Goal: Task Accomplishment & Management: Complete application form

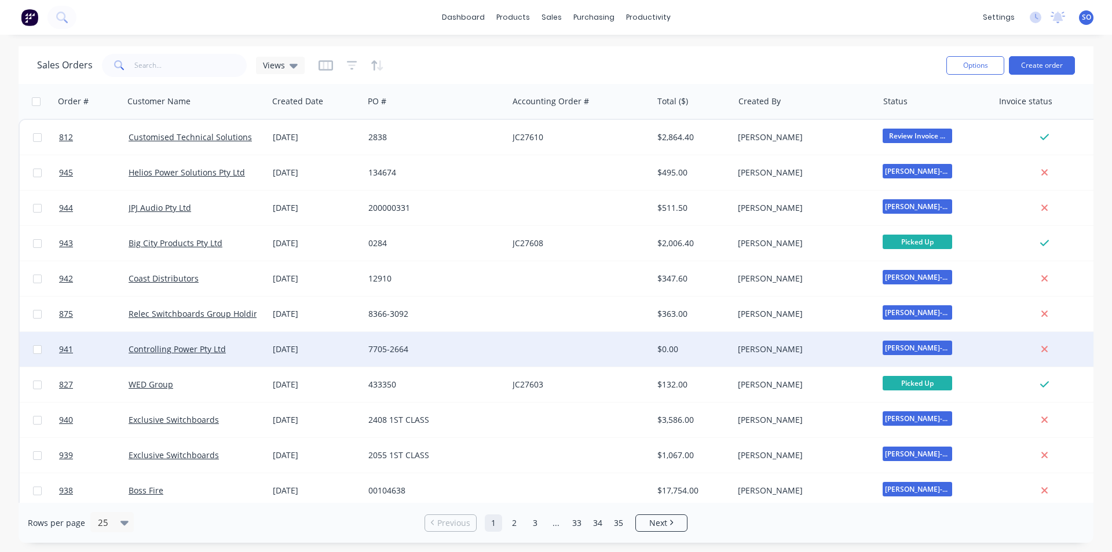
click at [246, 362] on div "Controlling Power Pty Ltd" at bounding box center [196, 349] width 144 height 35
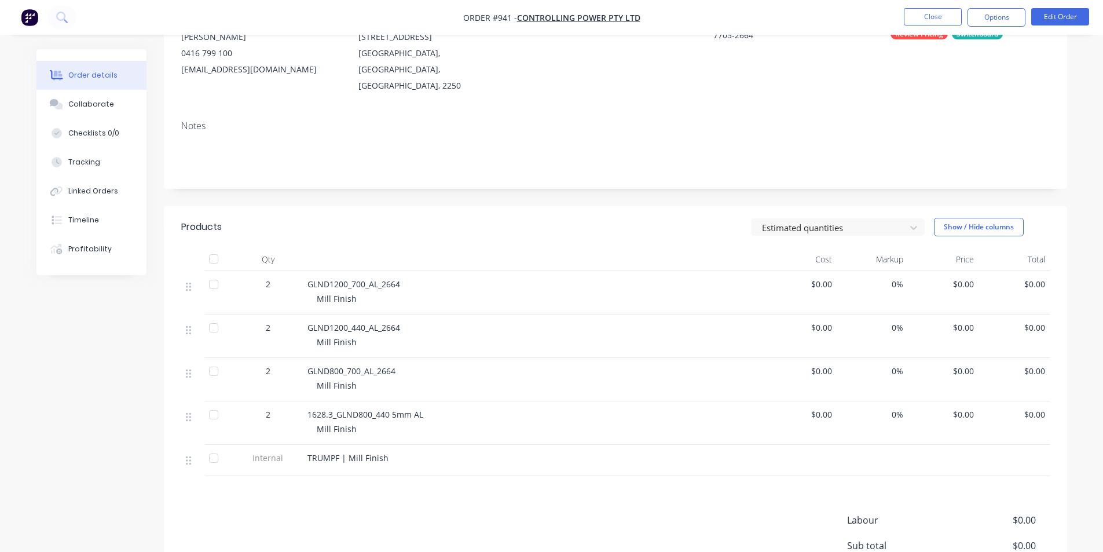
scroll to position [155, 0]
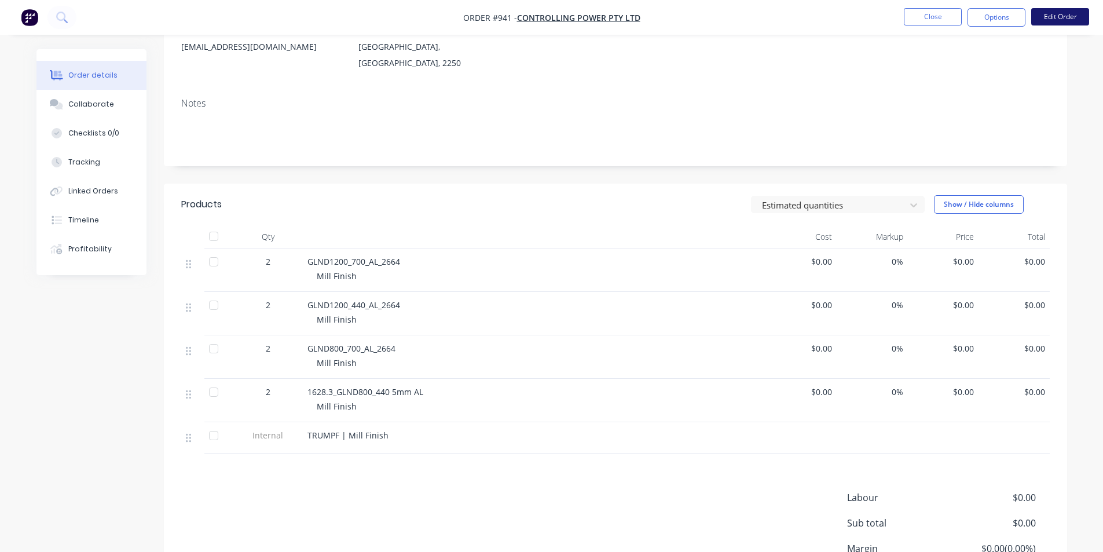
click at [1053, 18] on button "Edit Order" at bounding box center [1060, 16] width 58 height 17
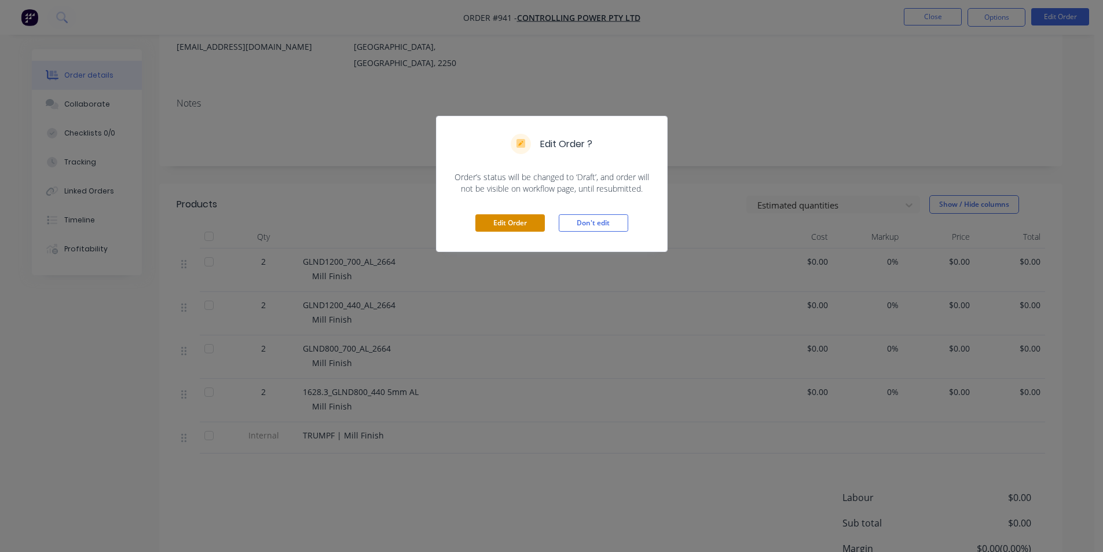
click at [519, 222] on button "Edit Order" at bounding box center [509, 222] width 69 height 17
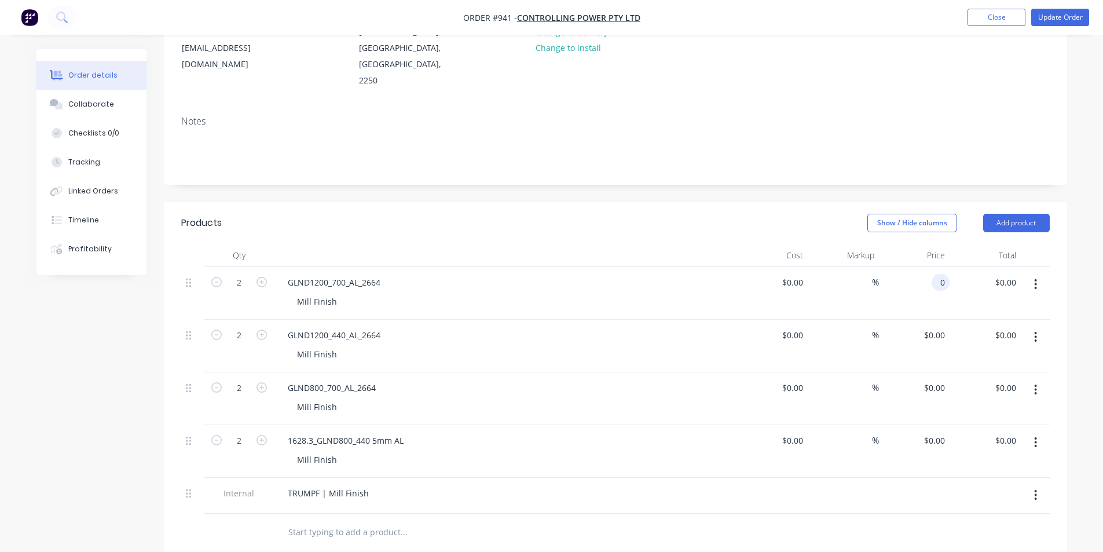
click at [945, 274] on input "0" at bounding box center [942, 282] width 13 height 17
type input "$105.00"
type input "$210.00"
click at [930, 320] on div "0 $0.00" at bounding box center [914, 346] width 71 height 53
type input "$95.00"
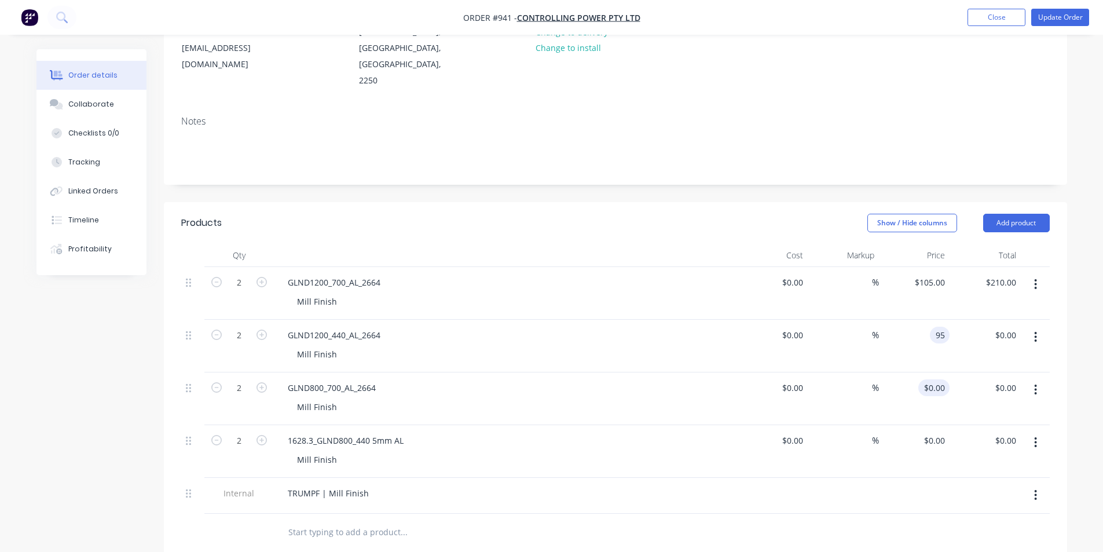
type input "$190.00"
click at [934, 379] on div "0 0" at bounding box center [941, 387] width 18 height 17
type input "$80.00"
type input "$160.00"
click at [928, 427] on div "0 0" at bounding box center [914, 451] width 71 height 53
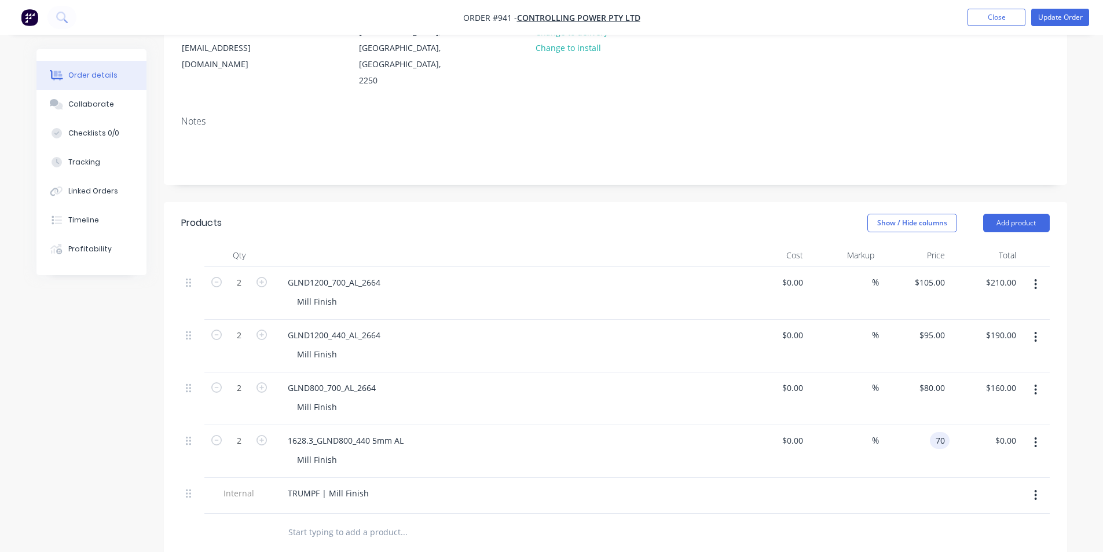
type input "$70.00"
type input "$140.00"
click at [807, 372] on div "2 GLND800_700_AL_2664 Mill Finish $0.00 $0.00 % $80.00 $80.00 $160.00 $160.00" at bounding box center [615, 398] width 868 height 53
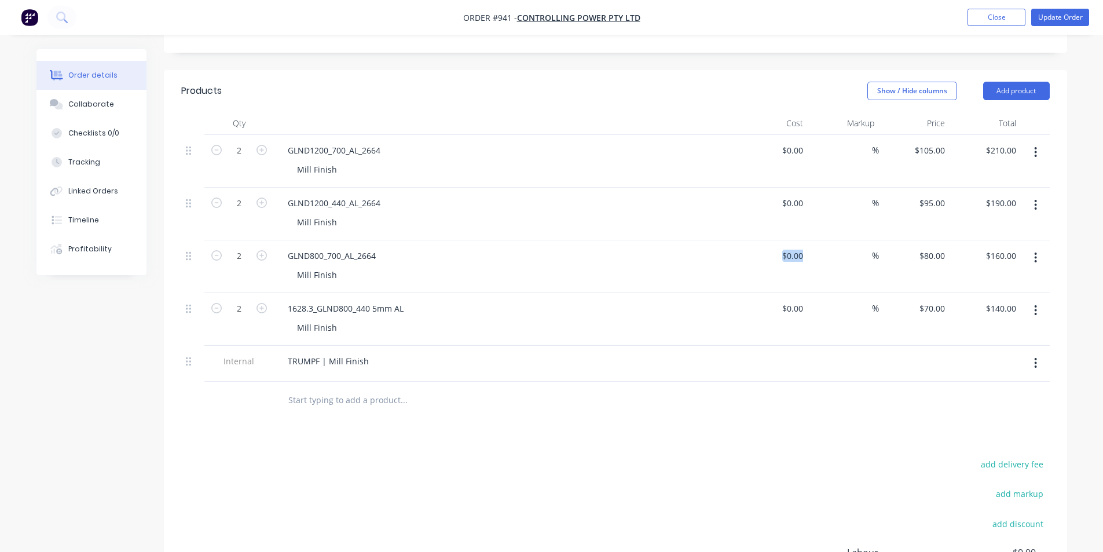
scroll to position [309, 0]
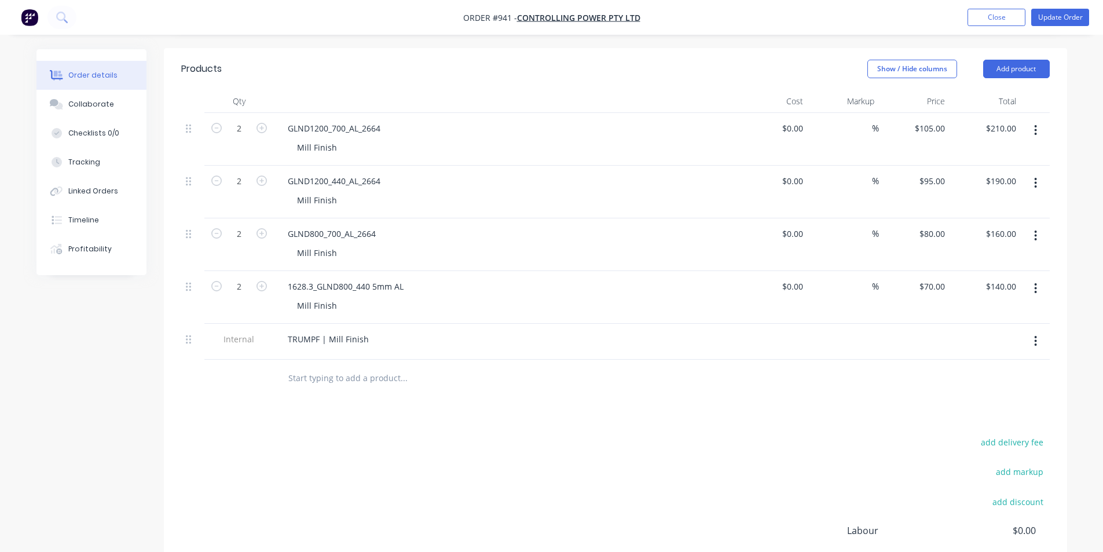
click at [752, 395] on div "Products Show / Hide columns Add product Qty Cost Markup Price Total 2 GLND1200…" at bounding box center [615, 361] width 903 height 627
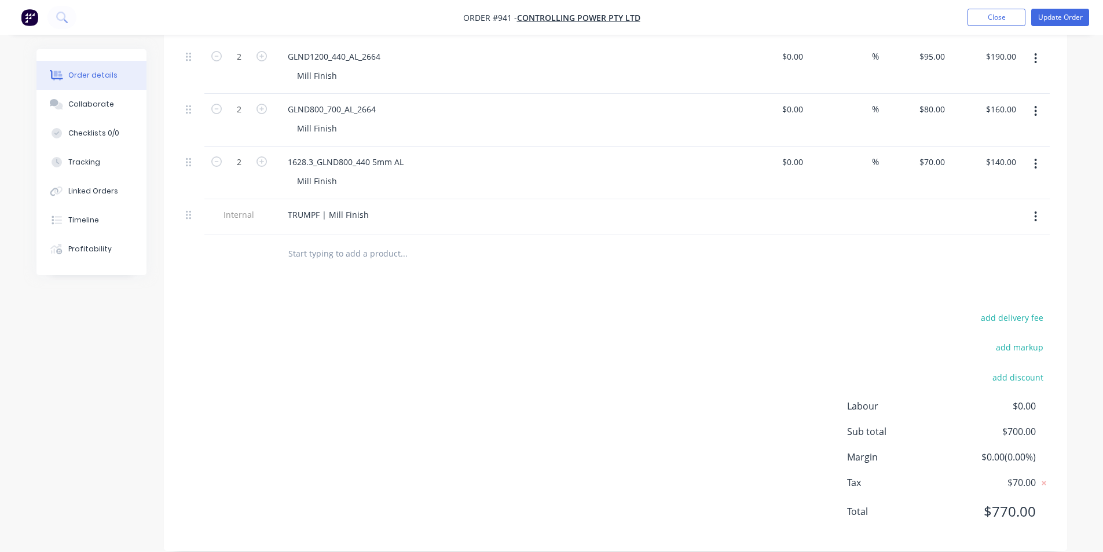
scroll to position [0, 0]
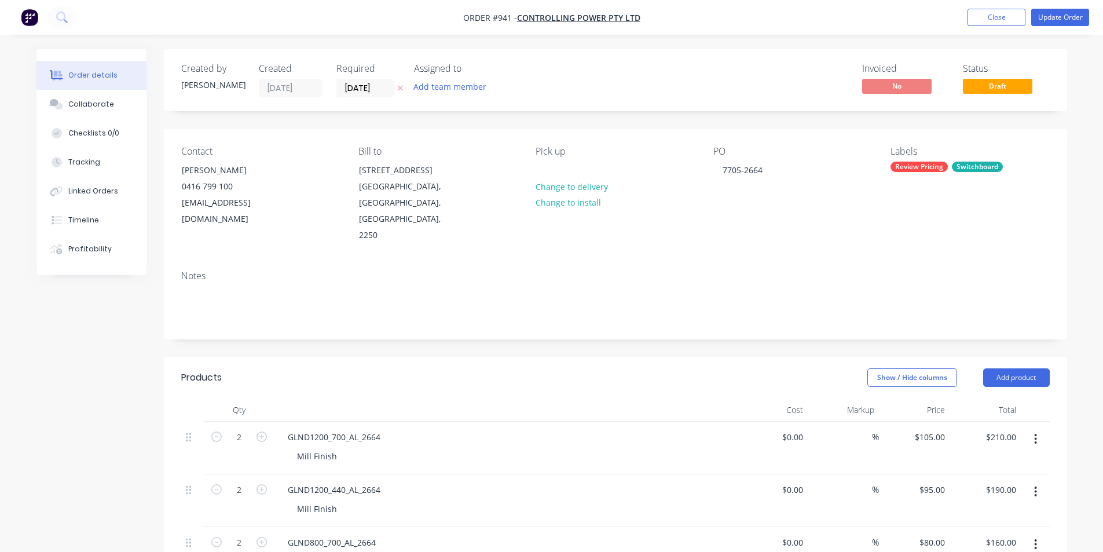
drag, startPoint x: 917, startPoint y: 163, endPoint x: 917, endPoint y: 174, distance: 11.0
click at [918, 163] on div "Review Pricing" at bounding box center [918, 167] width 57 height 10
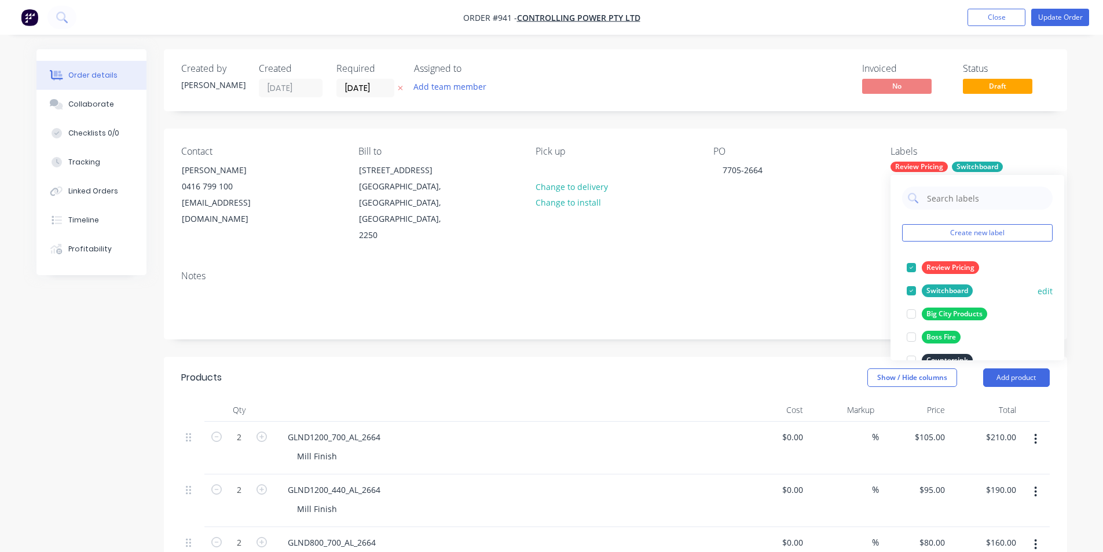
click at [930, 269] on div "Review Pricing" at bounding box center [950, 267] width 57 height 13
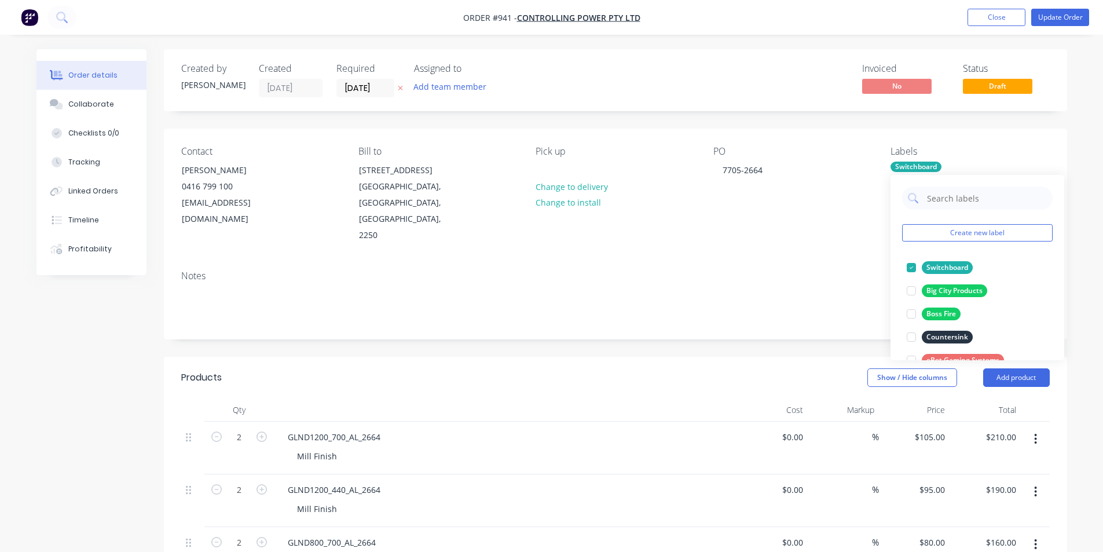
click at [1056, 27] on nav "Order #941 - Controlling Power Pty Ltd Add product Close Update Order" at bounding box center [551, 17] width 1103 height 35
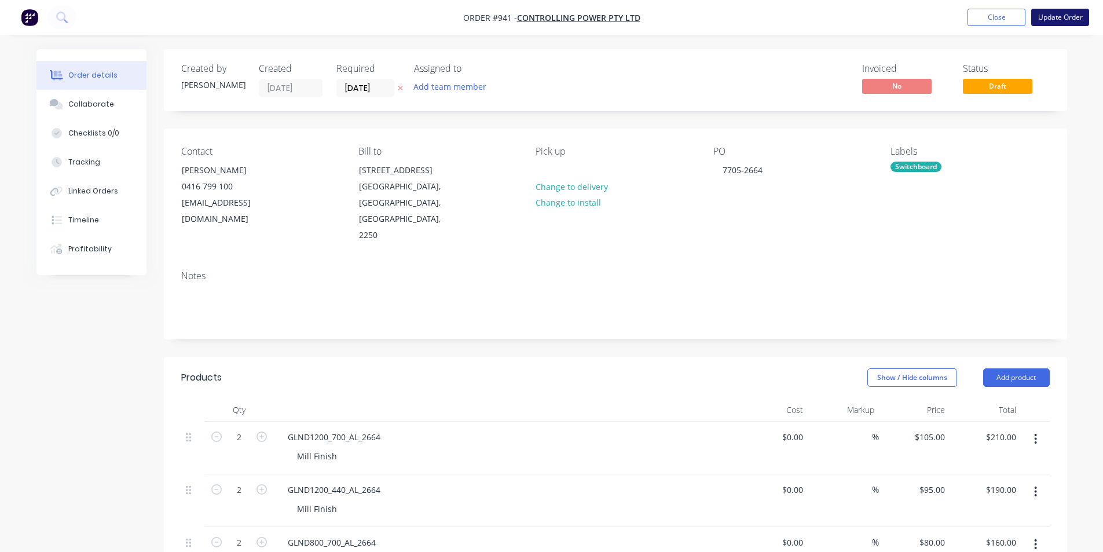
click at [1058, 21] on button "Update Order" at bounding box center [1060, 17] width 58 height 17
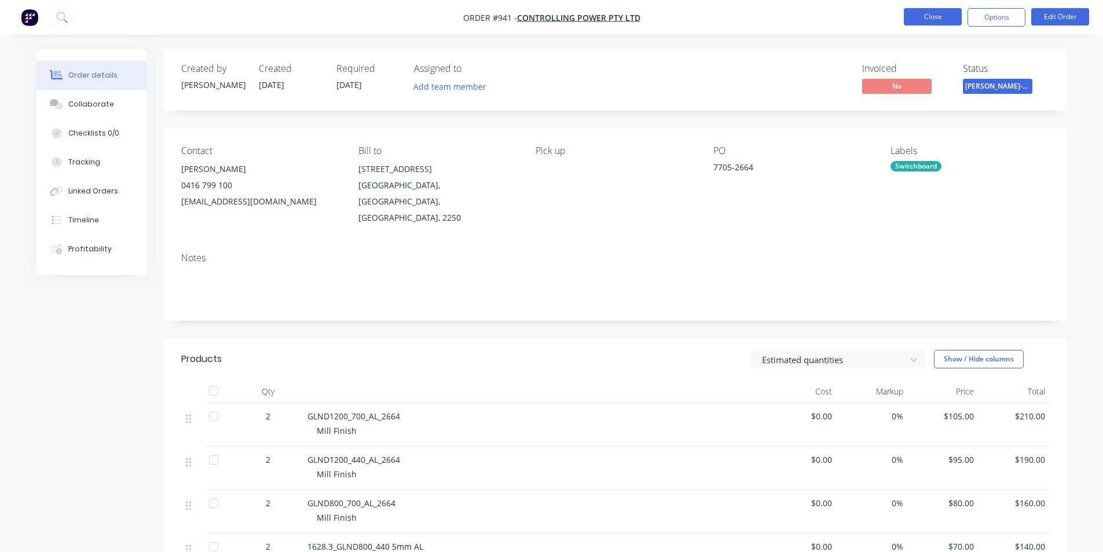
click at [912, 15] on button "Close" at bounding box center [933, 16] width 58 height 17
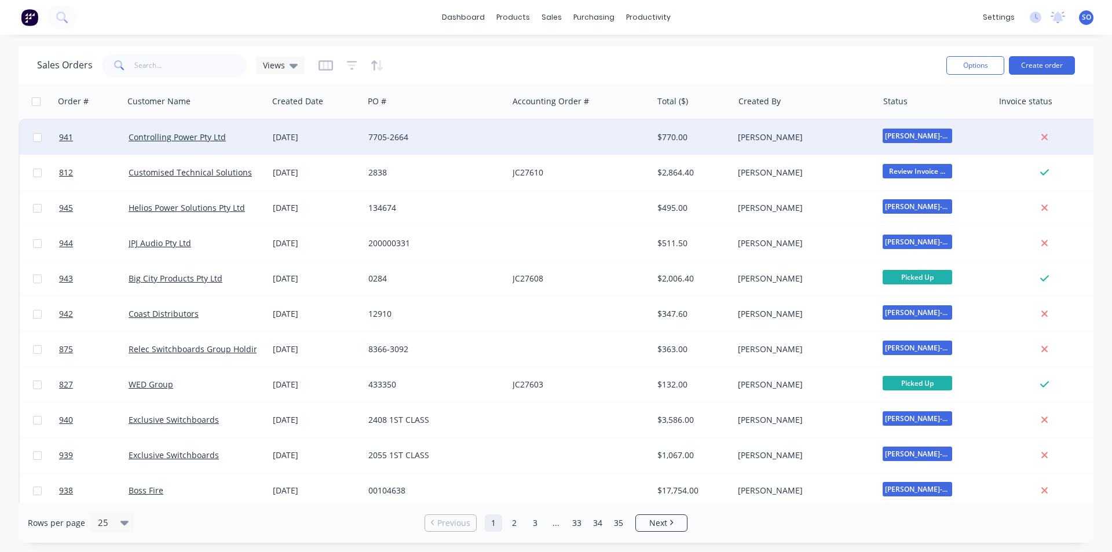
click at [323, 138] on div "[DATE]" at bounding box center [316, 137] width 86 height 12
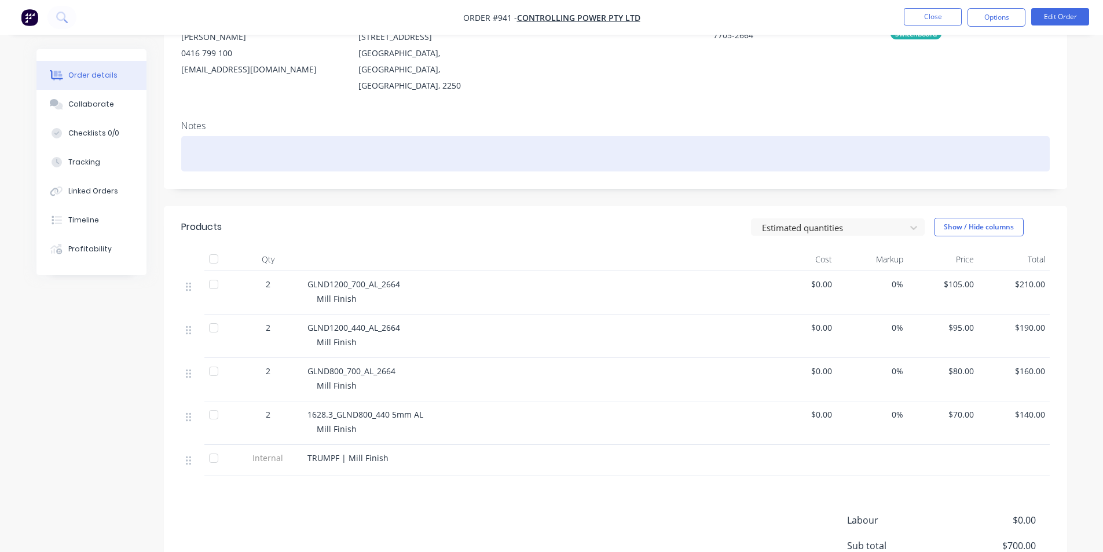
scroll to position [155, 0]
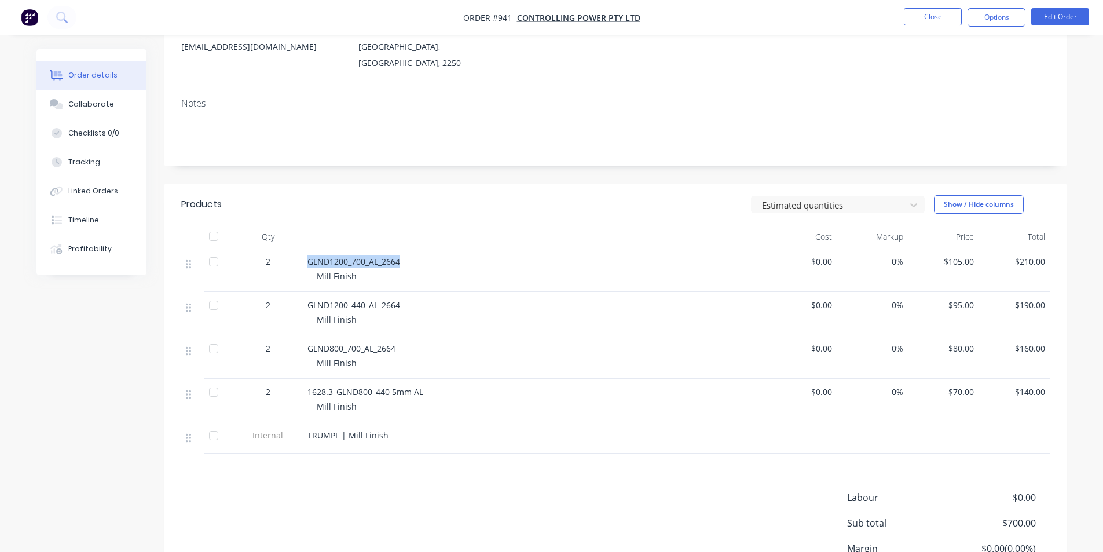
drag, startPoint x: 403, startPoint y: 247, endPoint x: 285, endPoint y: 248, distance: 118.1
click at [283, 248] on div "2 GLND1200_700_AL_2664 Mill Finish $0.00 0% $105.00 $210.00" at bounding box center [615, 269] width 868 height 43
copy div "GLND1200_700_AL_2664"
drag, startPoint x: 407, startPoint y: 290, endPoint x: 305, endPoint y: 287, distance: 102.0
click at [305, 292] on div "GLND1200_440_AL_2664 Mill Finish" at bounding box center [534, 313] width 463 height 43
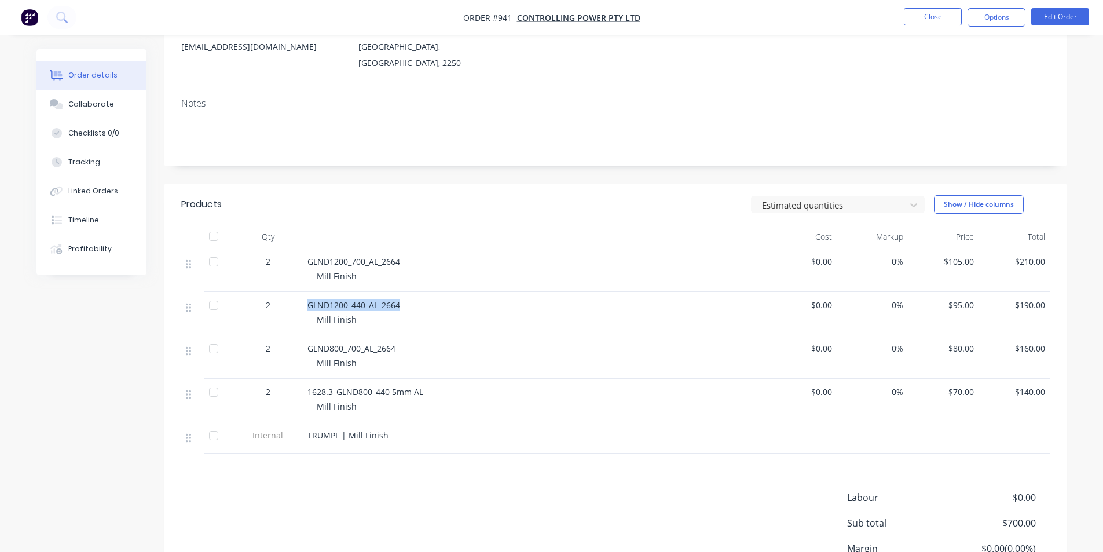
copy span "GLND1200_440_AL_2664"
drag, startPoint x: 408, startPoint y: 336, endPoint x: 349, endPoint y: 332, distance: 59.8
click at [305, 335] on div "GLND800_700_AL_2664 Mill Finish" at bounding box center [534, 356] width 463 height 43
copy span "GLND800_700_AL_2664"
drag, startPoint x: 431, startPoint y: 377, endPoint x: 287, endPoint y: 375, distance: 144.2
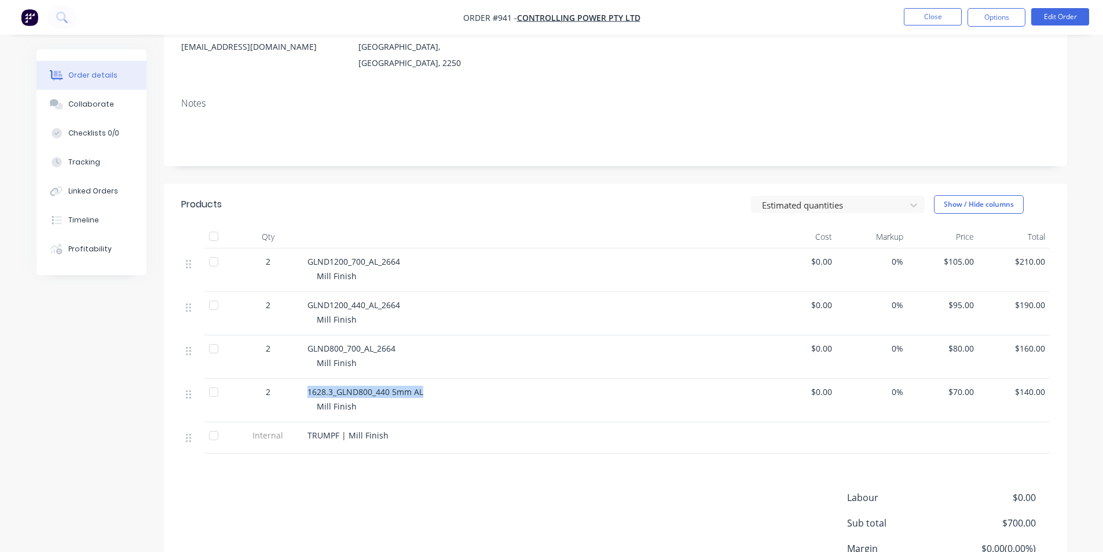
click at [287, 379] on div "2 1628.3_GLND800_440 5mm AL Mill Finish $0.00 0% $70.00 $140.00" at bounding box center [615, 400] width 868 height 43
copy div "1628.3_GLND800_440 5mm AL"
drag, startPoint x: 591, startPoint y: 92, endPoint x: 757, endPoint y: 28, distance: 178.0
click at [592, 92] on div "Notes" at bounding box center [615, 128] width 903 height 78
click at [924, 25] on li "Close" at bounding box center [933, 17] width 58 height 19
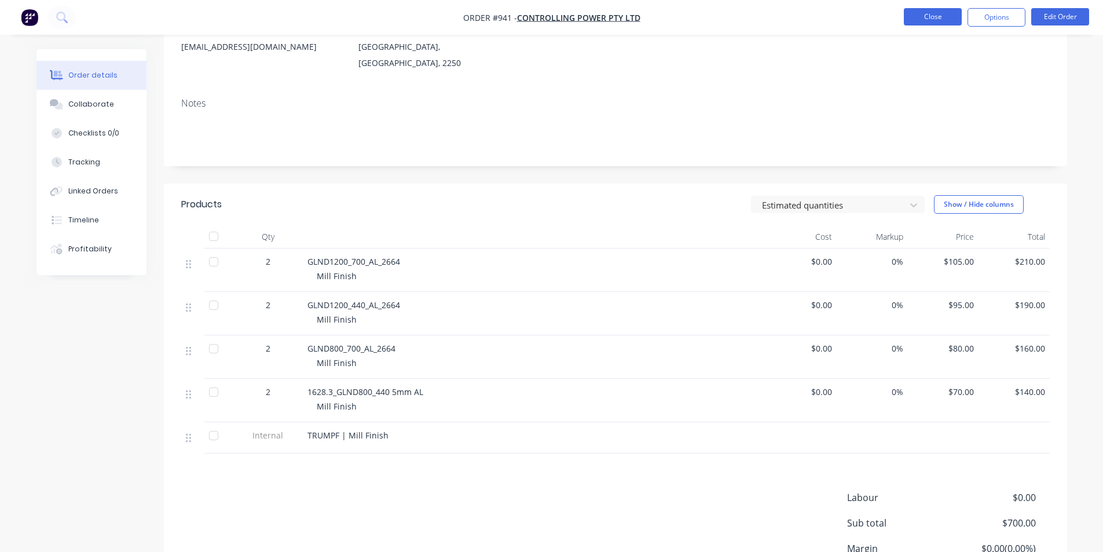
click at [939, 24] on button "Close" at bounding box center [933, 16] width 58 height 17
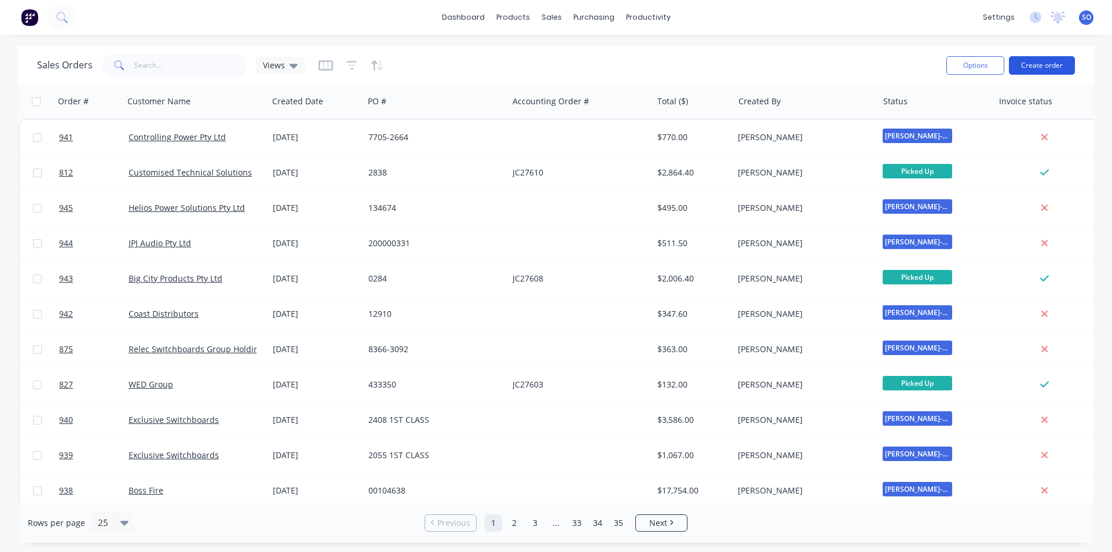
click at [1021, 65] on button "Create order" at bounding box center [1042, 65] width 66 height 19
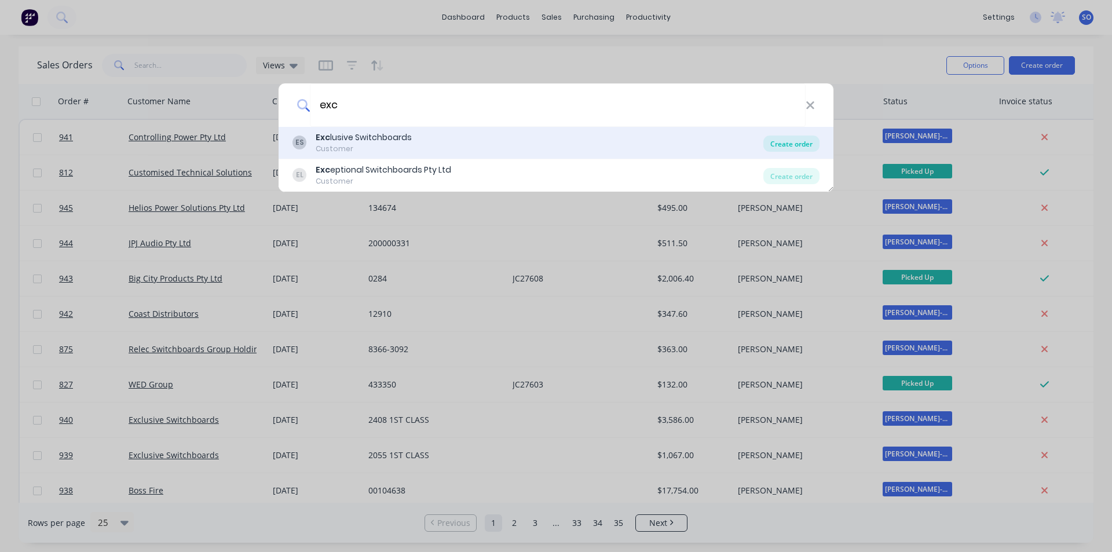
type input "exc"
click at [791, 144] on div "Create order" at bounding box center [791, 143] width 56 height 16
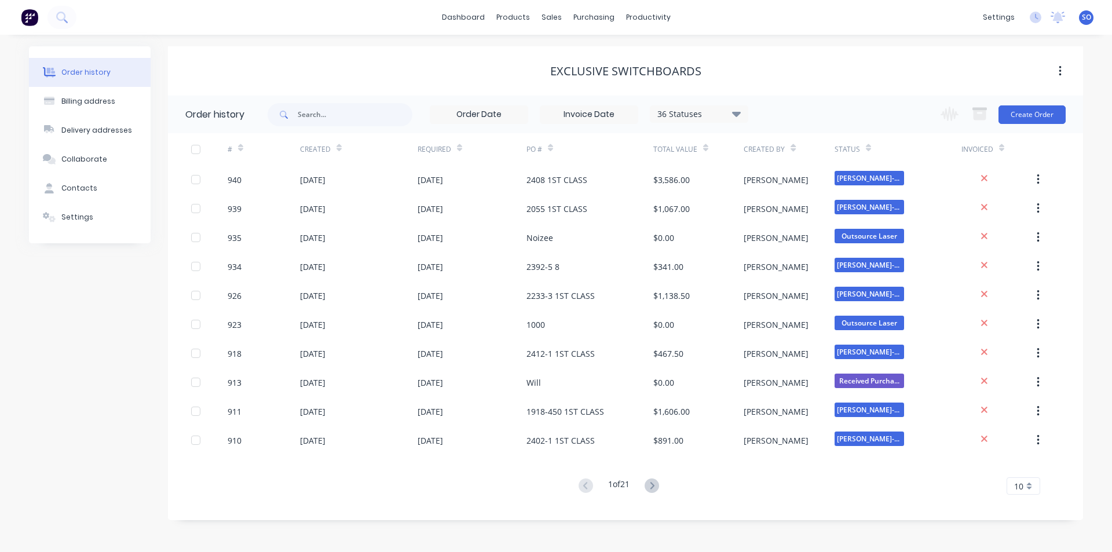
click at [442, 78] on div "Exclusive Switchboards" at bounding box center [625, 71] width 915 height 21
click at [1046, 115] on button "Create Order" at bounding box center [1031, 114] width 67 height 19
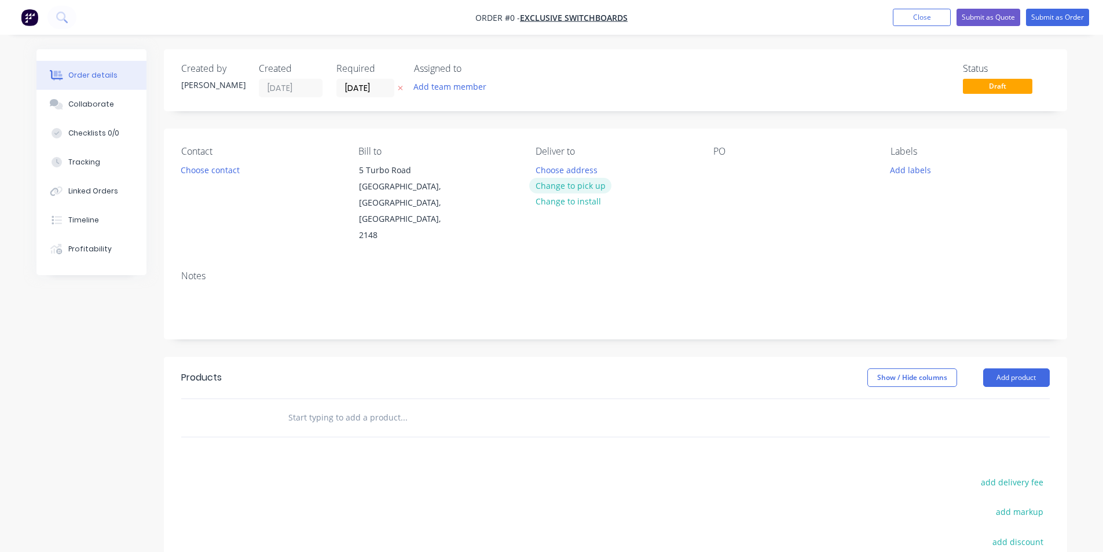
click at [539, 189] on button "Change to pick up" at bounding box center [570, 186] width 82 height 16
click at [238, 176] on button "Choose contact" at bounding box center [209, 170] width 71 height 16
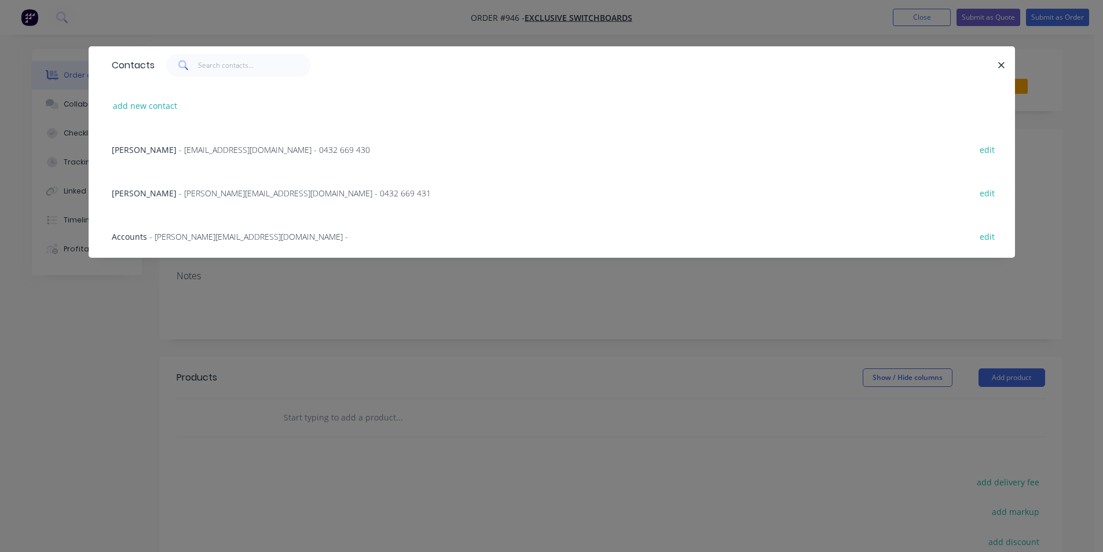
click at [226, 156] on div "Will Harris - will@exclusiveswitchboards.com.au - 0432 669 430 edit" at bounding box center [552, 148] width 892 height 43
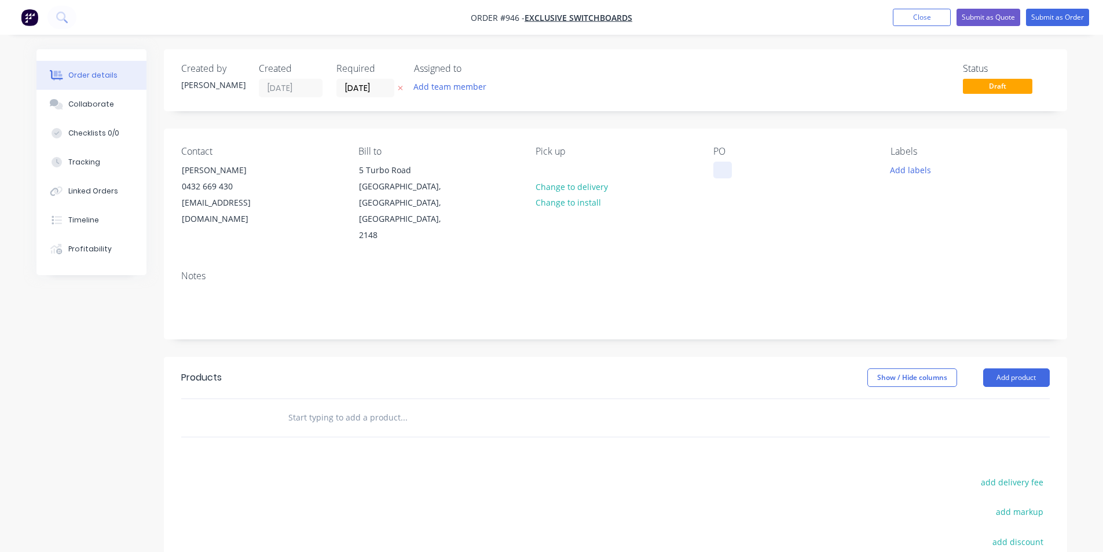
click at [721, 172] on div at bounding box center [722, 170] width 19 height 17
click at [925, 228] on div "Contact Will Harris 0432 669 430 will@exclusiveswitchboards.com.au Bill to 5 Tu…" at bounding box center [615, 195] width 903 height 133
click at [900, 170] on button "Add labels" at bounding box center [910, 170] width 53 height 16
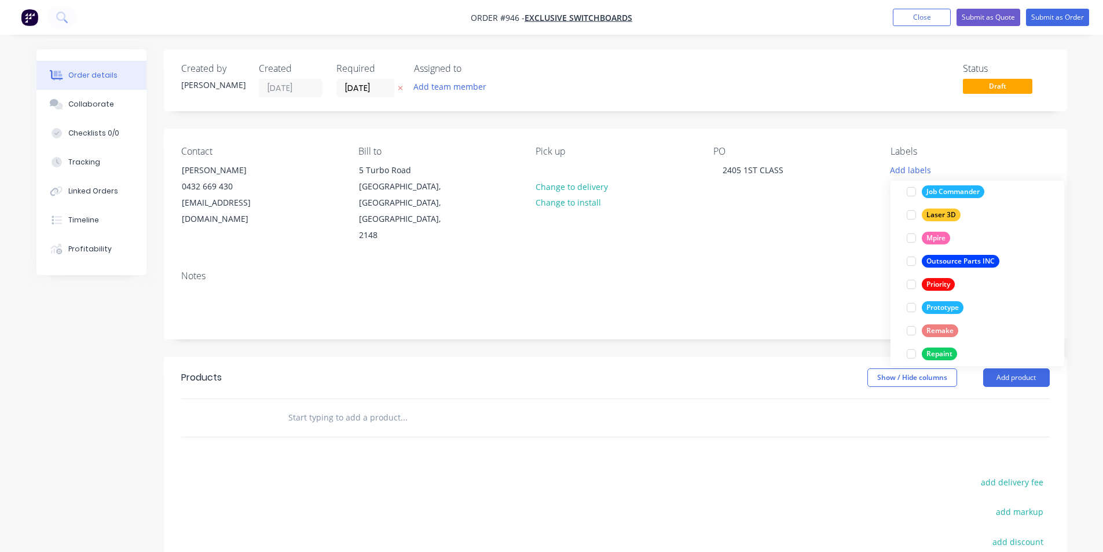
scroll to position [324, 0]
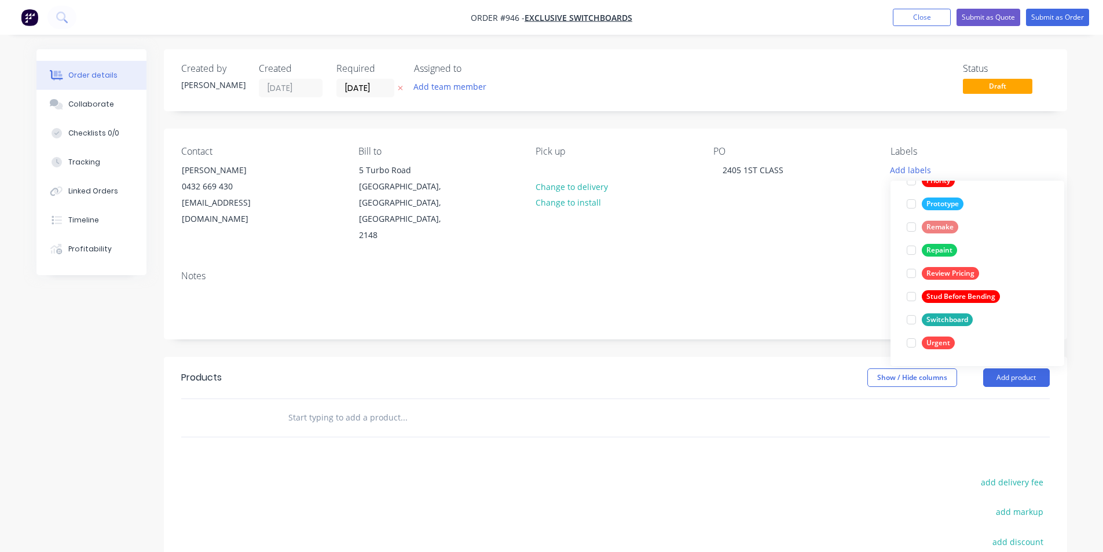
click at [937, 317] on div "Switchboard" at bounding box center [947, 319] width 51 height 13
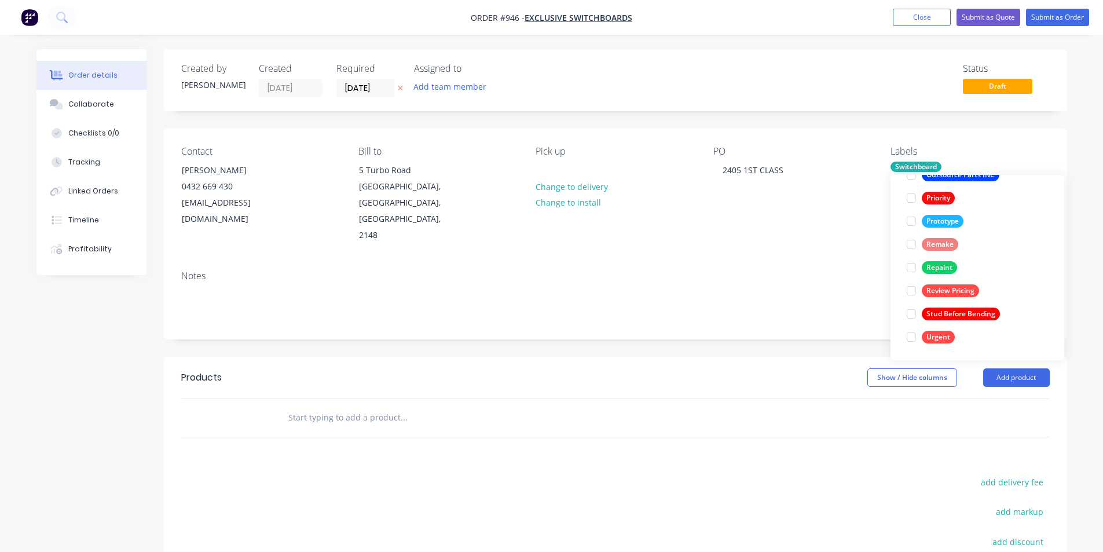
scroll to position [0, 0]
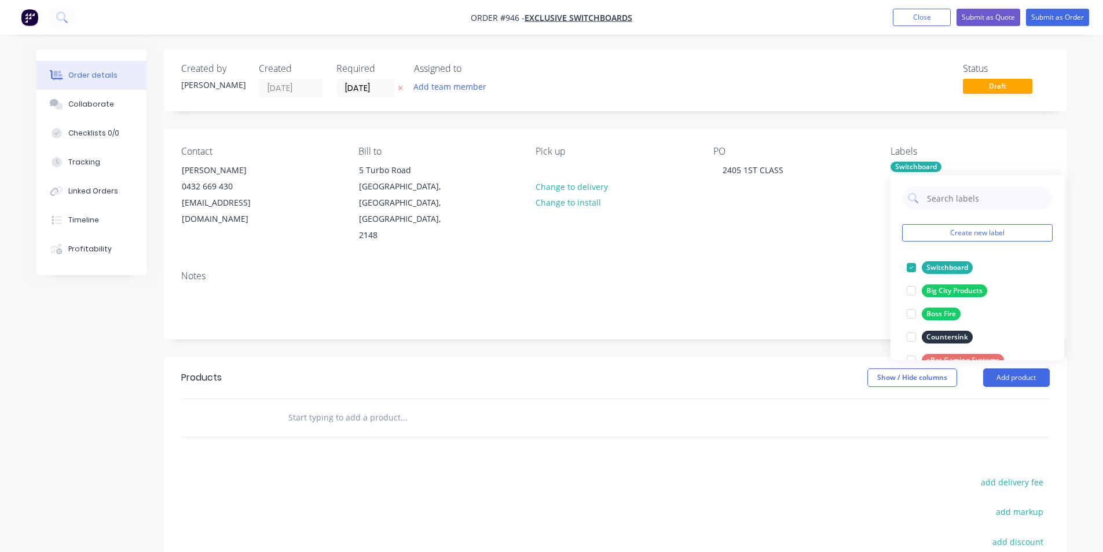
click at [759, 261] on div "Notes" at bounding box center [615, 300] width 903 height 78
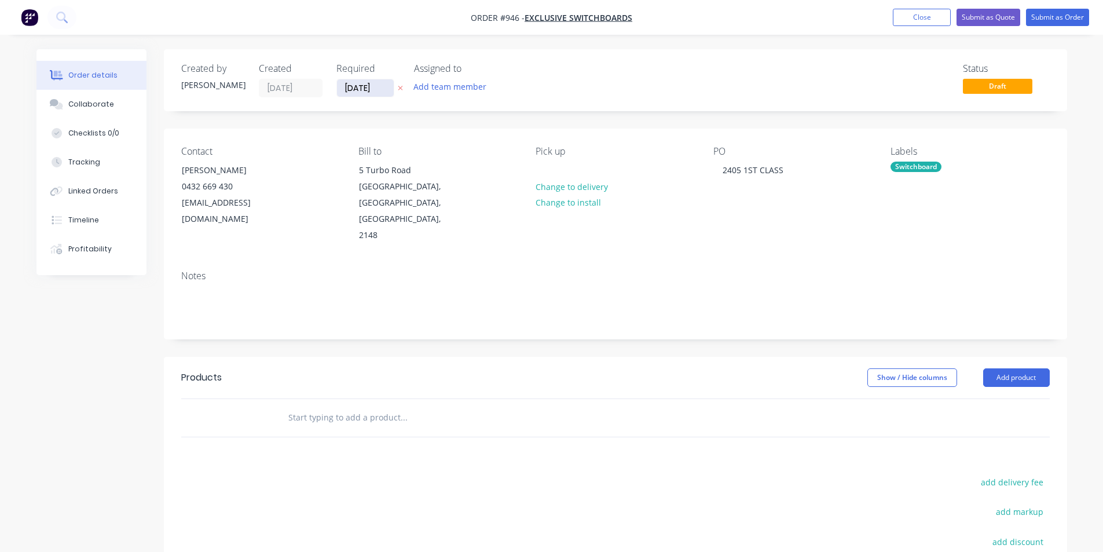
click at [355, 90] on input "[DATE]" at bounding box center [365, 87] width 57 height 17
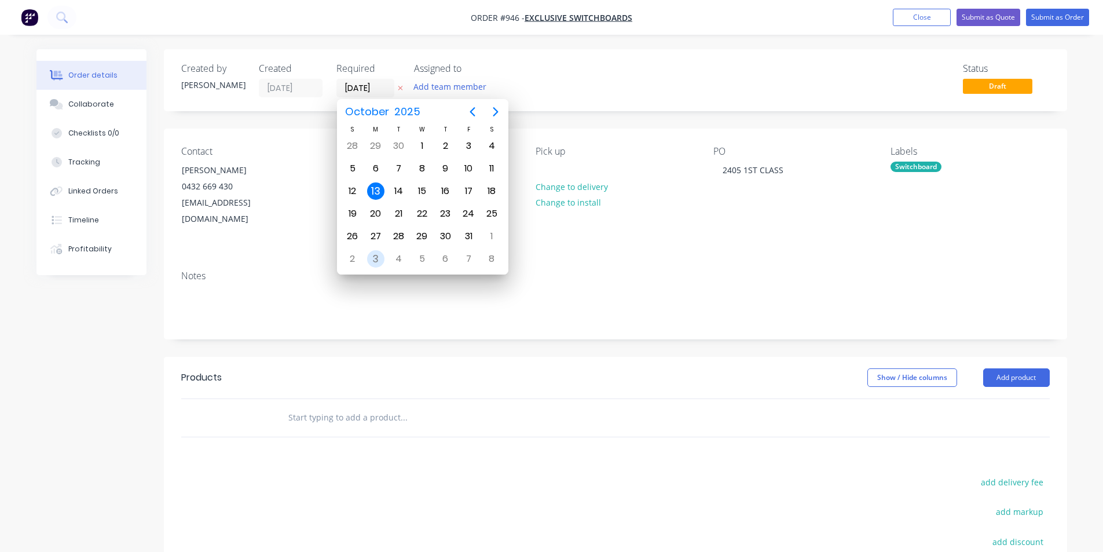
click at [383, 260] on div "3" at bounding box center [375, 258] width 17 height 17
type input "03/11/25"
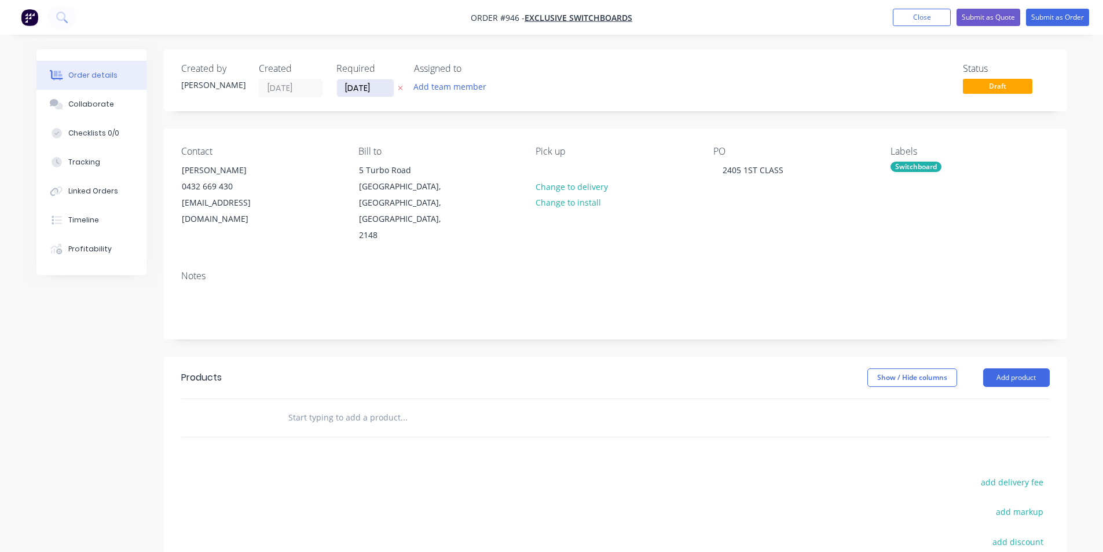
click at [363, 91] on input "03/11/25" at bounding box center [365, 87] width 57 height 17
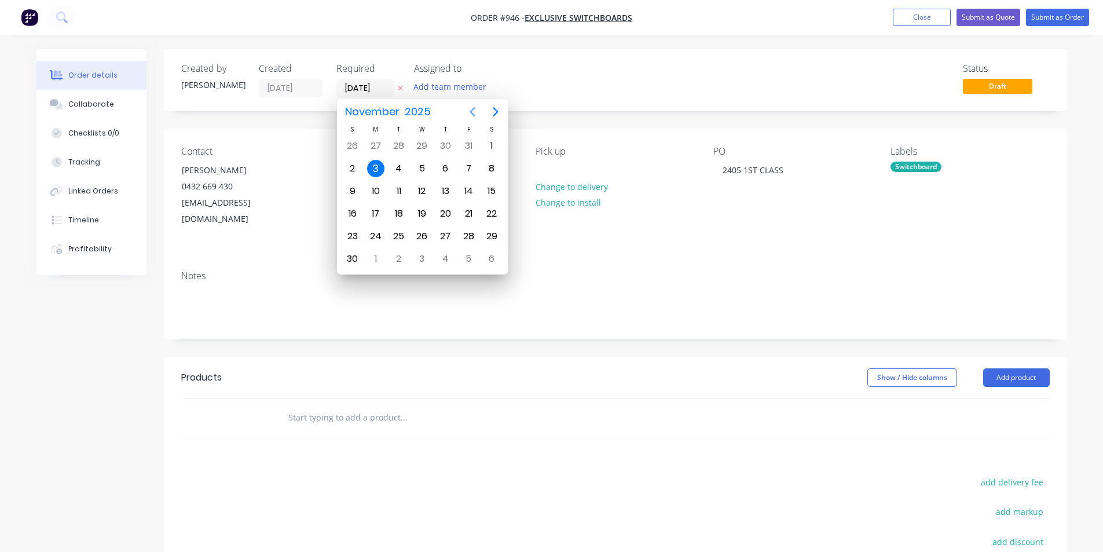
click at [478, 112] on icon "Previous page" at bounding box center [473, 112] width 14 height 14
click at [587, 85] on div "Status Draft" at bounding box center [790, 80] width 520 height 34
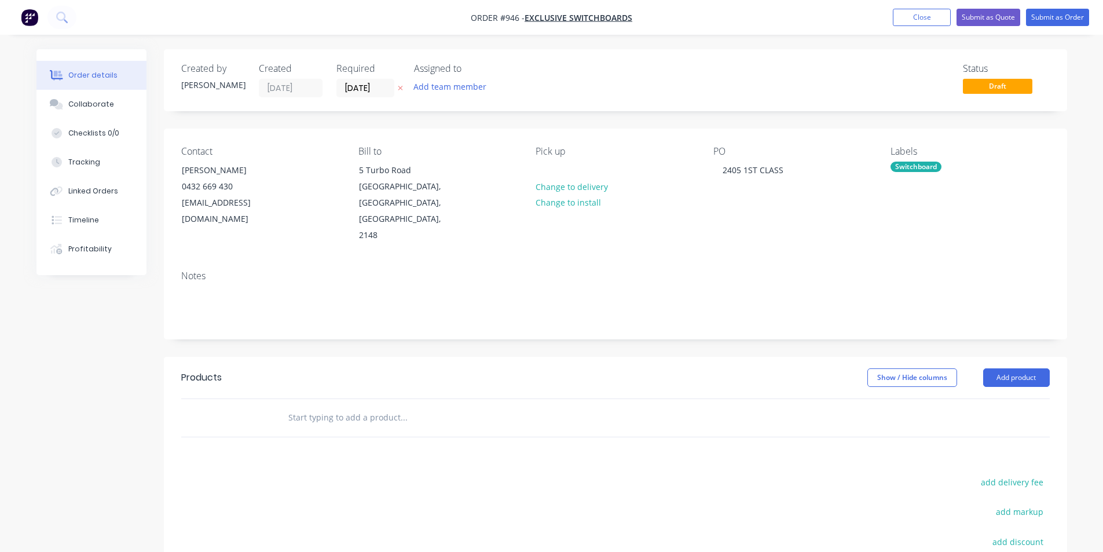
drag, startPoint x: 353, startPoint y: 86, endPoint x: 356, endPoint y: 102, distance: 17.0
click at [353, 86] on input "03/11/25" at bounding box center [365, 87] width 57 height 17
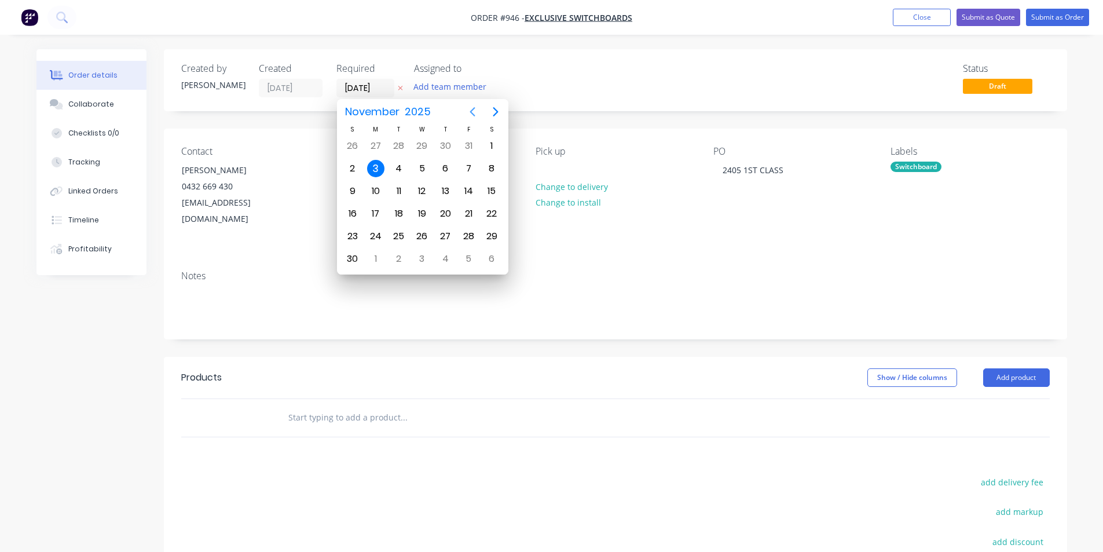
click at [473, 111] on icon "Previous page" at bounding box center [473, 112] width 14 height 14
click at [89, 97] on button "Collaborate" at bounding box center [91, 104] width 110 height 29
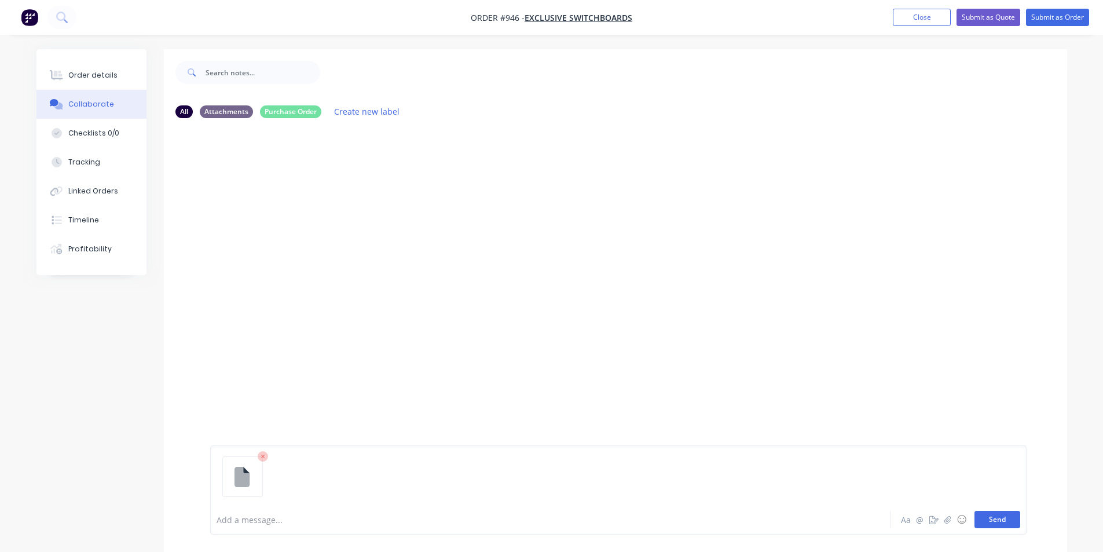
click at [982, 517] on button "Send" at bounding box center [997, 519] width 46 height 17
click at [300, 522] on div at bounding box center [518, 520] width 602 height 12
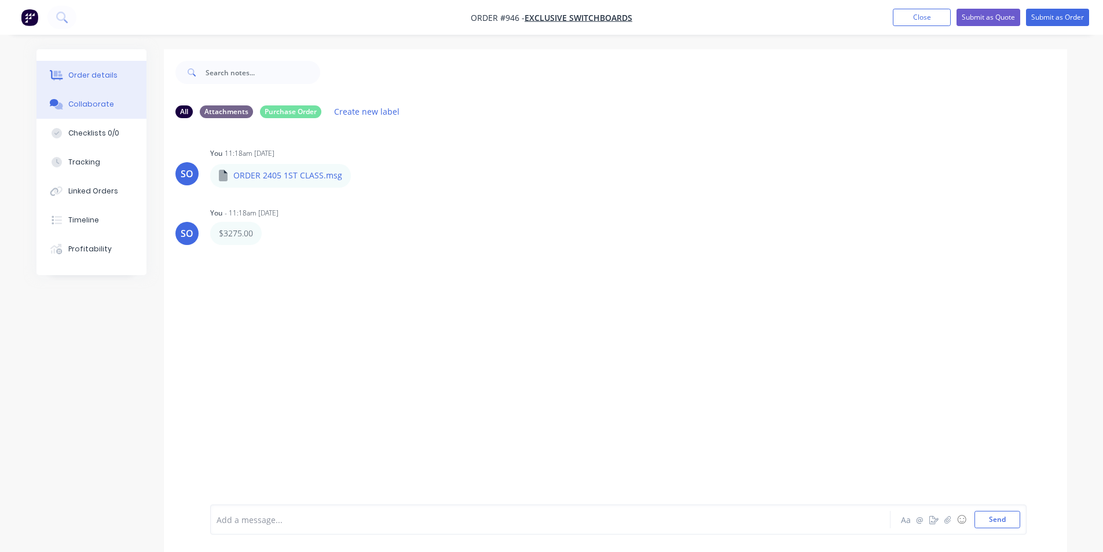
click at [111, 79] on div "Order details" at bounding box center [92, 75] width 49 height 10
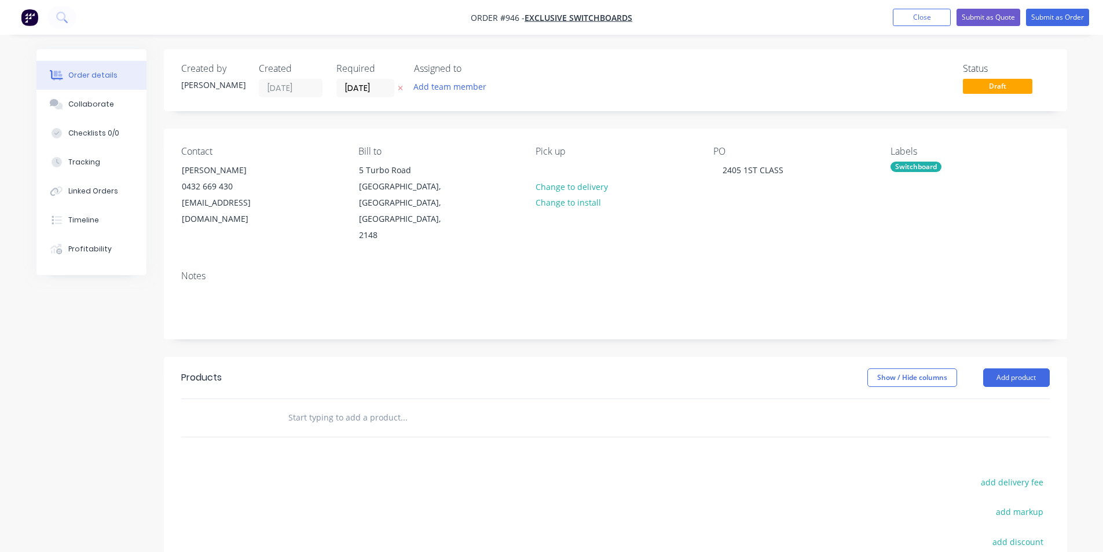
click at [429, 406] on input "text" at bounding box center [404, 417] width 232 height 23
type input "2405-1 SM A | 2405-3 SM A"
click at [430, 406] on div "2405-1 SM A | 2405-3 SM A Add 2405-1 SM A | 2405-3 SM A to order No results fou…" at bounding box center [451, 417] width 347 height 23
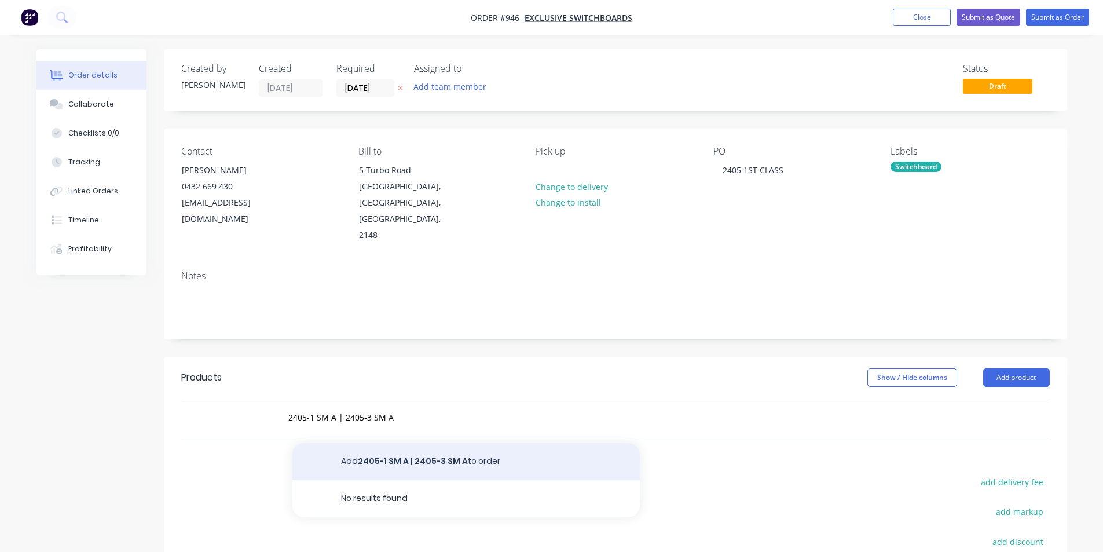
click at [433, 443] on button "Add 2405-1 SM A | 2405-3 SM A to order" at bounding box center [465, 461] width 347 height 37
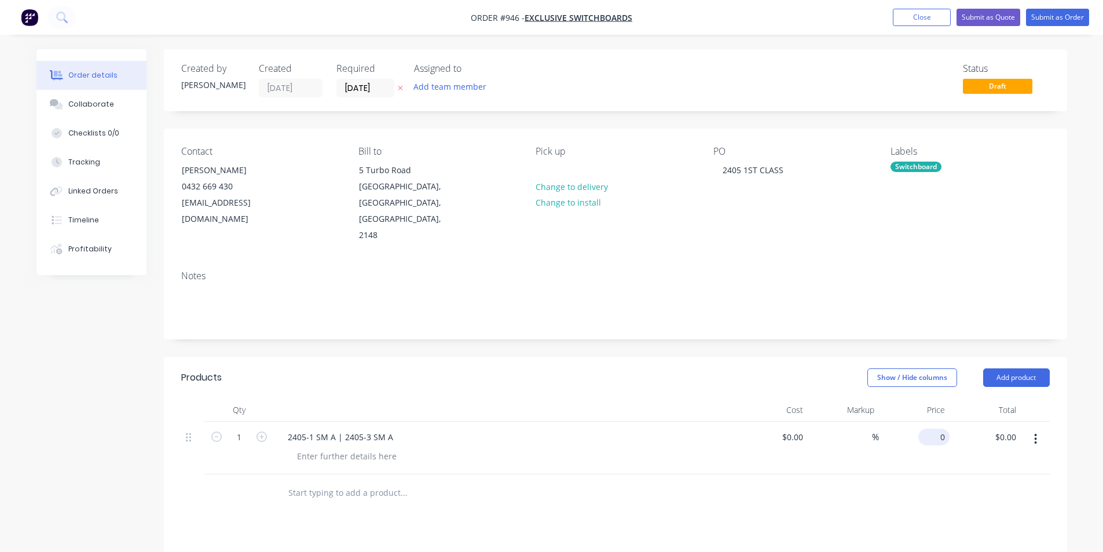
click at [937, 428] on input "0" at bounding box center [936, 436] width 27 height 17
type input "$3,275.00"
click at [99, 101] on div "Collaborate" at bounding box center [91, 104] width 46 height 10
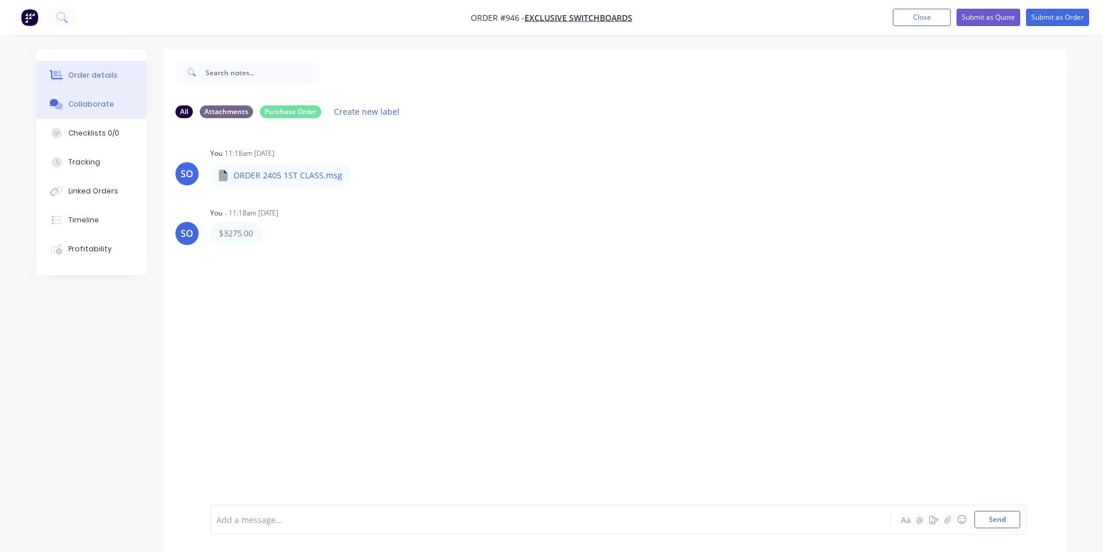
click at [92, 72] on div "Order details" at bounding box center [92, 75] width 49 height 10
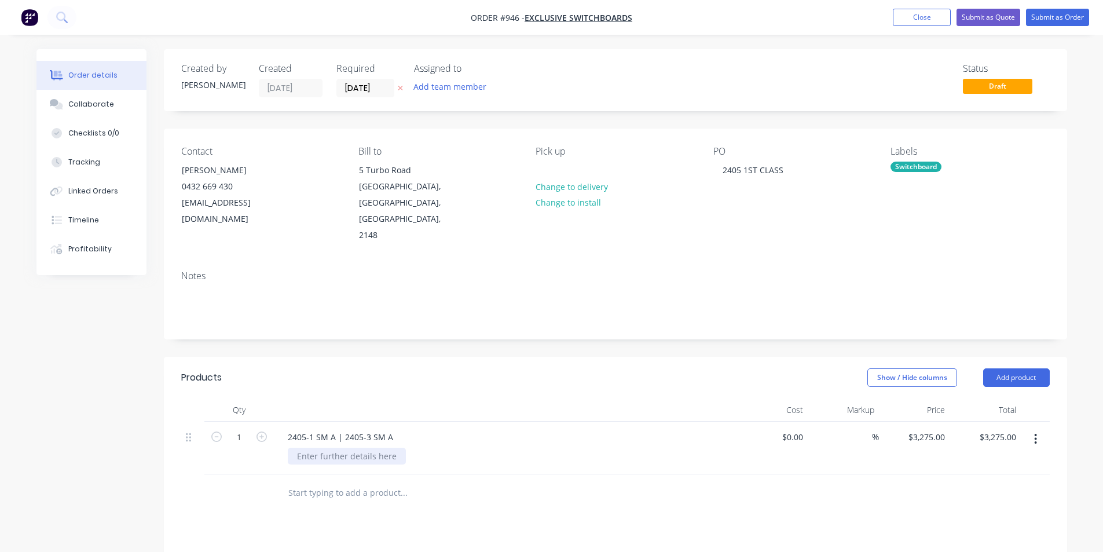
drag, startPoint x: 359, startPoint y: 429, endPoint x: 379, endPoint y: 427, distance: 19.8
click at [359, 448] on div at bounding box center [347, 456] width 118 height 17
click at [324, 368] on div "Products" at bounding box center [273, 377] width 185 height 19
click at [1009, 368] on button "Add product" at bounding box center [1016, 377] width 67 height 19
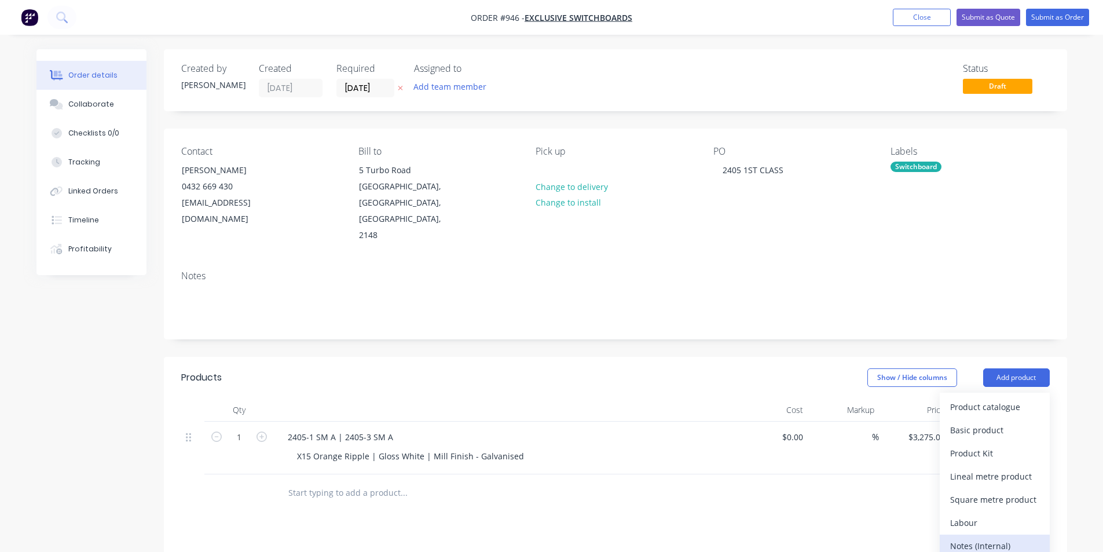
drag, startPoint x: 1009, startPoint y: 511, endPoint x: 185, endPoint y: 483, distance: 824.4
click at [1006, 537] on div "Notes (Internal)" at bounding box center [994, 545] width 89 height 17
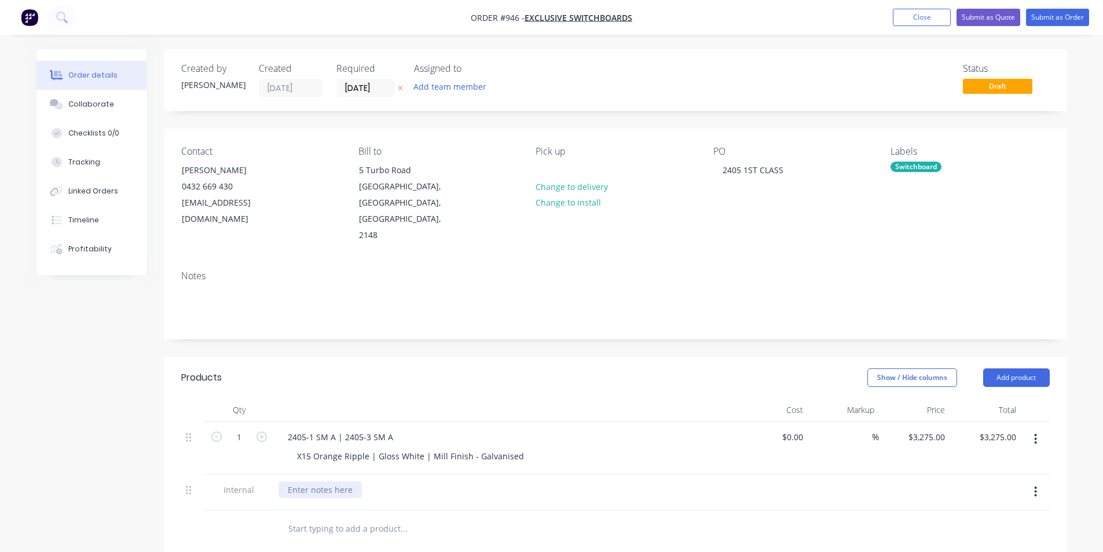
click at [302, 481] on div at bounding box center [319, 489] width 83 height 17
drag, startPoint x: 411, startPoint y: 372, endPoint x: 444, endPoint y: 340, distance: 46.3
click at [411, 398] on div at bounding box center [505, 409] width 463 height 23
click at [1051, 23] on button "Submit as Order" at bounding box center [1057, 17] width 63 height 17
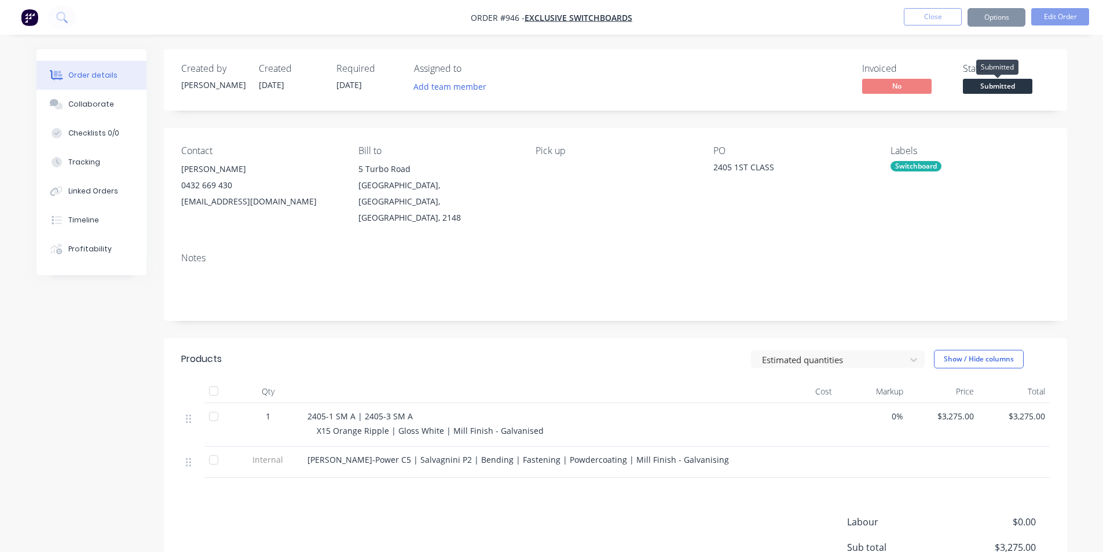
click at [1002, 81] on span "Submitted" at bounding box center [997, 86] width 69 height 14
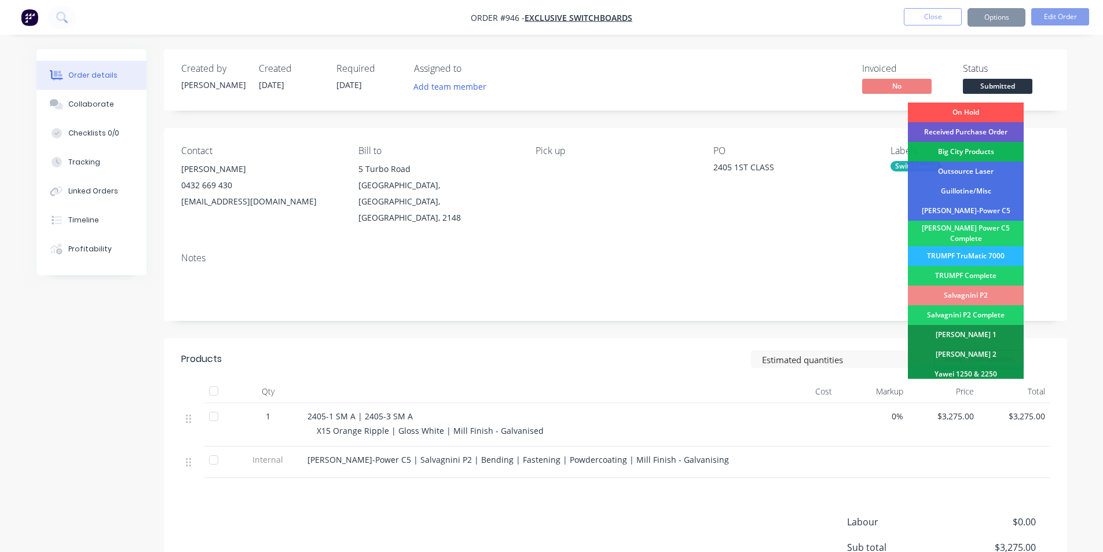
click at [1010, 130] on div "Received Purchase Order" at bounding box center [966, 132] width 116 height 20
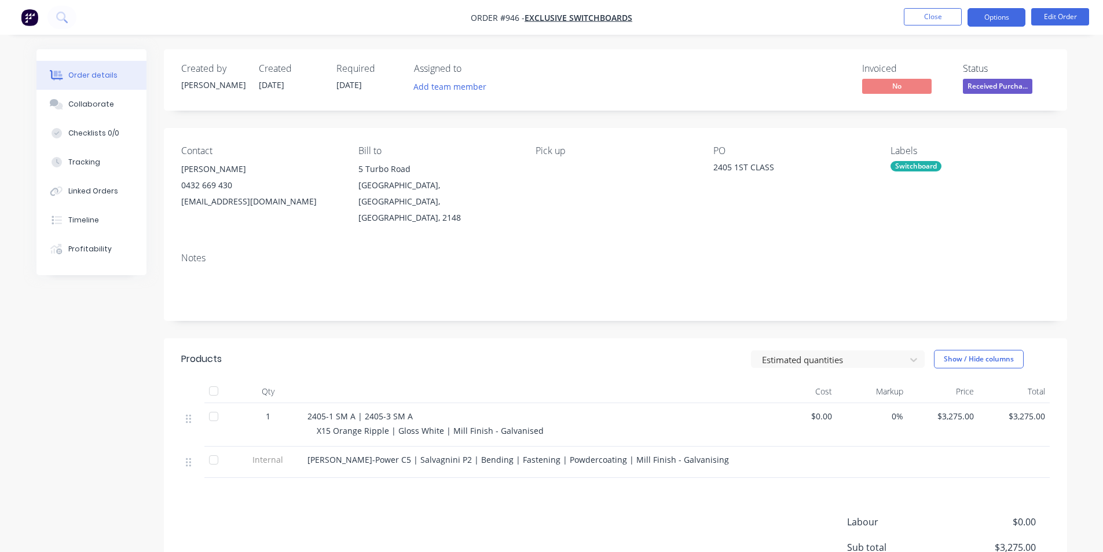
click at [996, 21] on button "Options" at bounding box center [996, 17] width 58 height 19
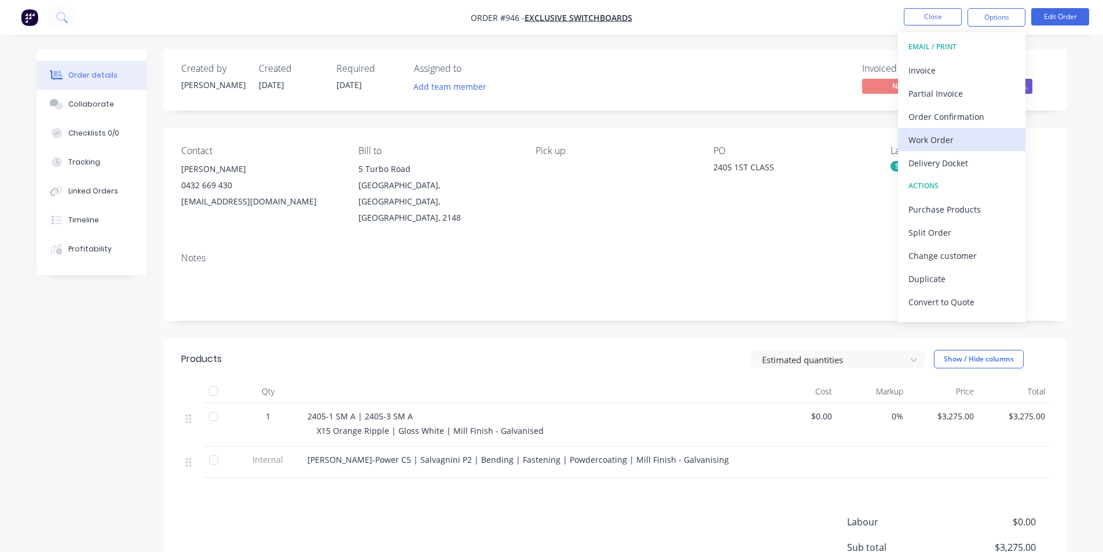
click at [978, 137] on div "Work Order" at bounding box center [961, 139] width 107 height 17
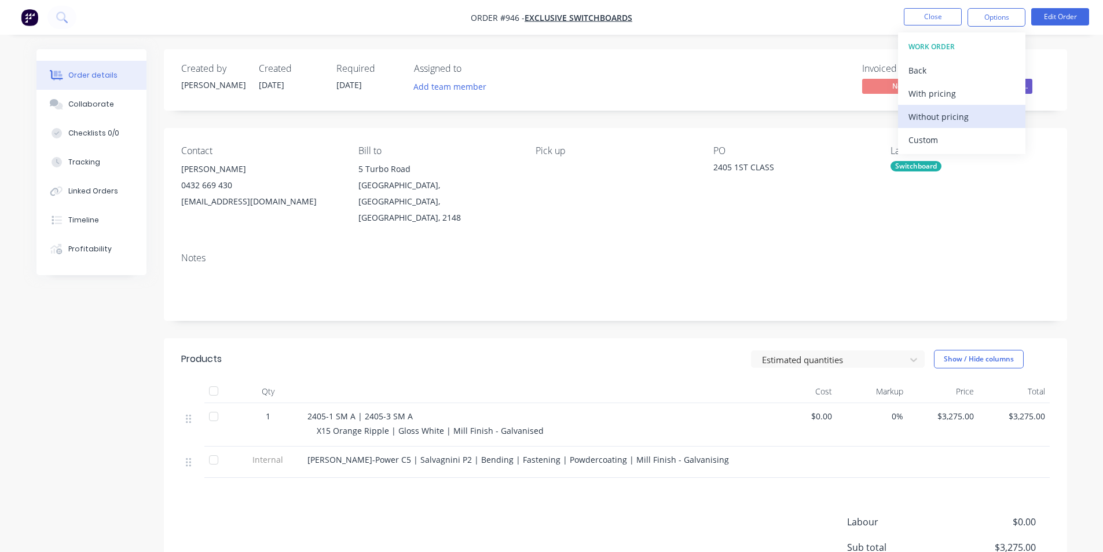
click at [973, 120] on div "Without pricing" at bounding box center [961, 116] width 107 height 17
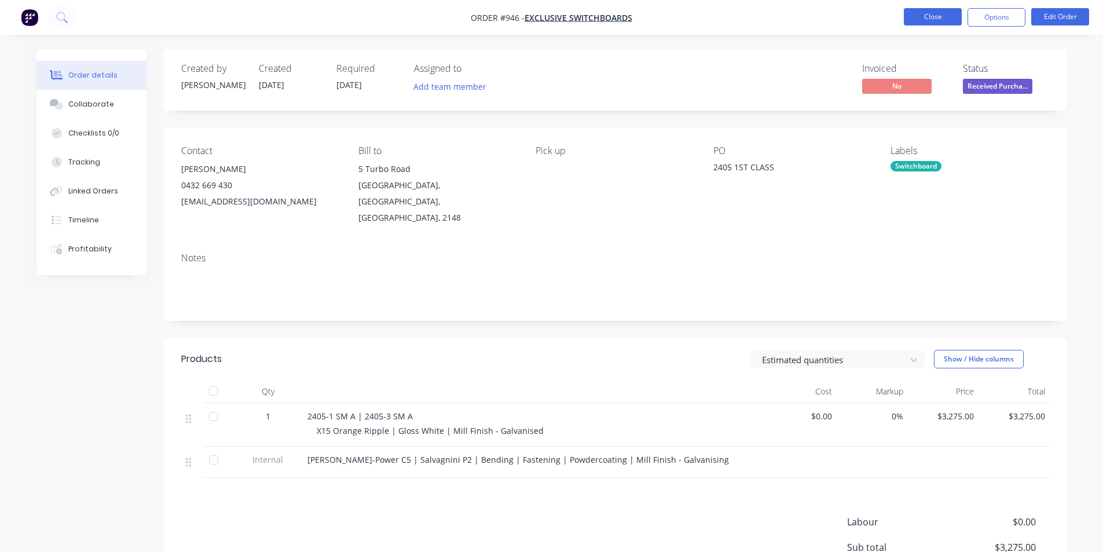
click at [908, 14] on button "Close" at bounding box center [933, 16] width 58 height 17
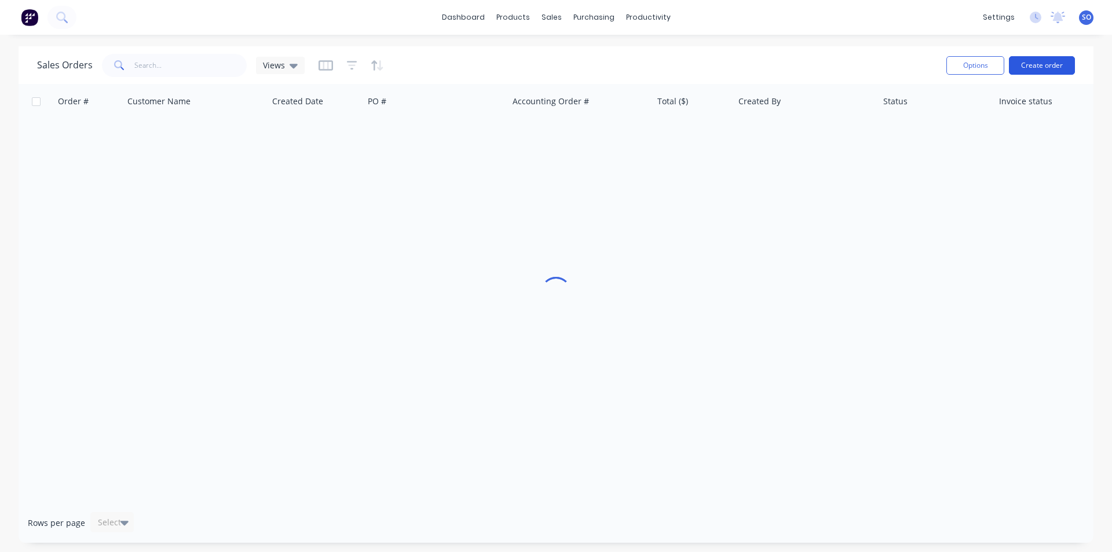
click at [1047, 69] on button "Create order" at bounding box center [1042, 65] width 66 height 19
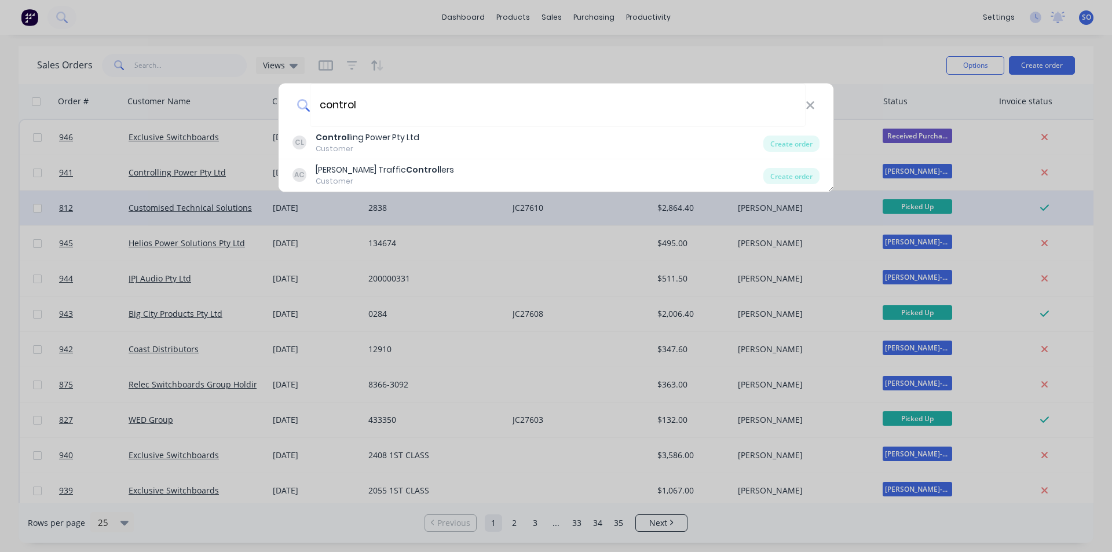
type input "control"
click at [781, 142] on div "Create order" at bounding box center [791, 143] width 56 height 16
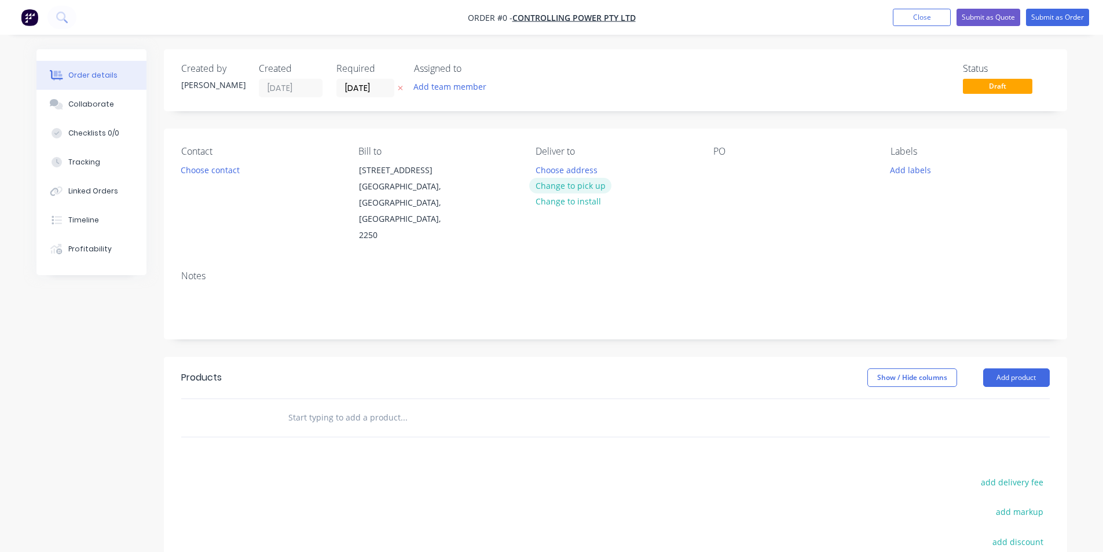
click at [554, 190] on button "Change to pick up" at bounding box center [570, 186] width 82 height 16
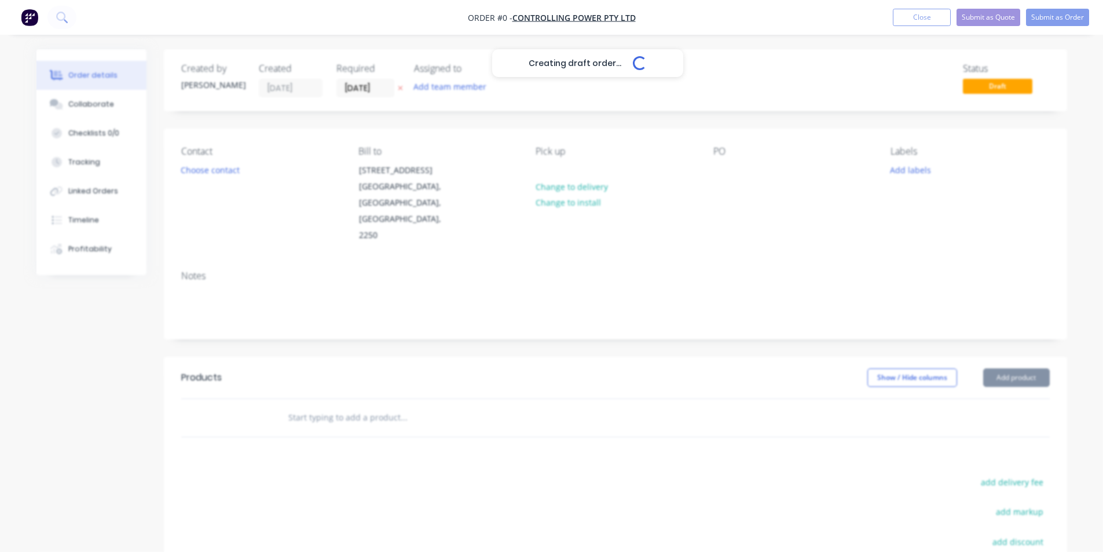
click at [215, 181] on div "Contact Choose contact" at bounding box center [260, 195] width 159 height 98
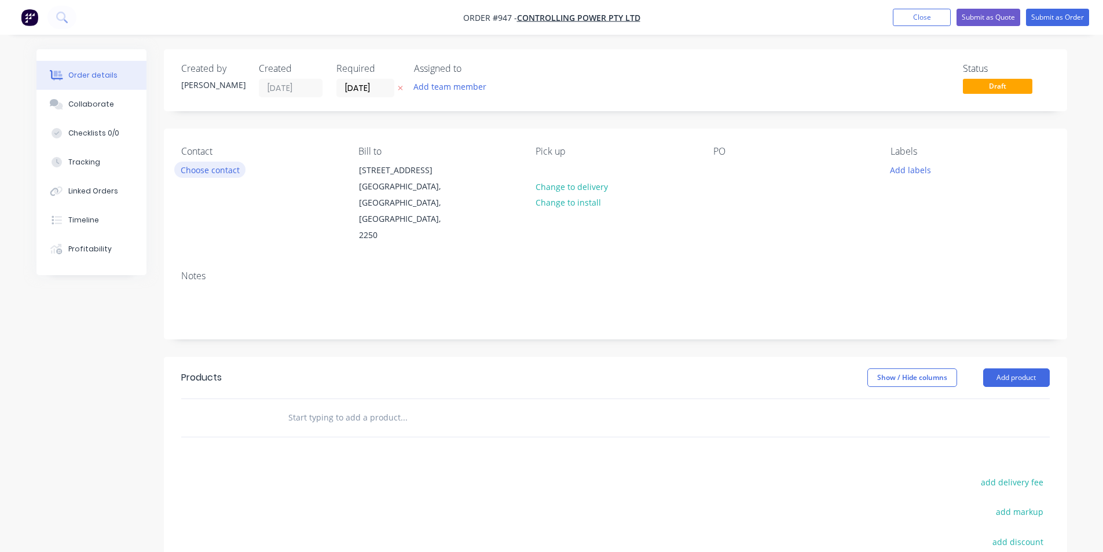
click at [221, 174] on button "Choose contact" at bounding box center [209, 170] width 71 height 16
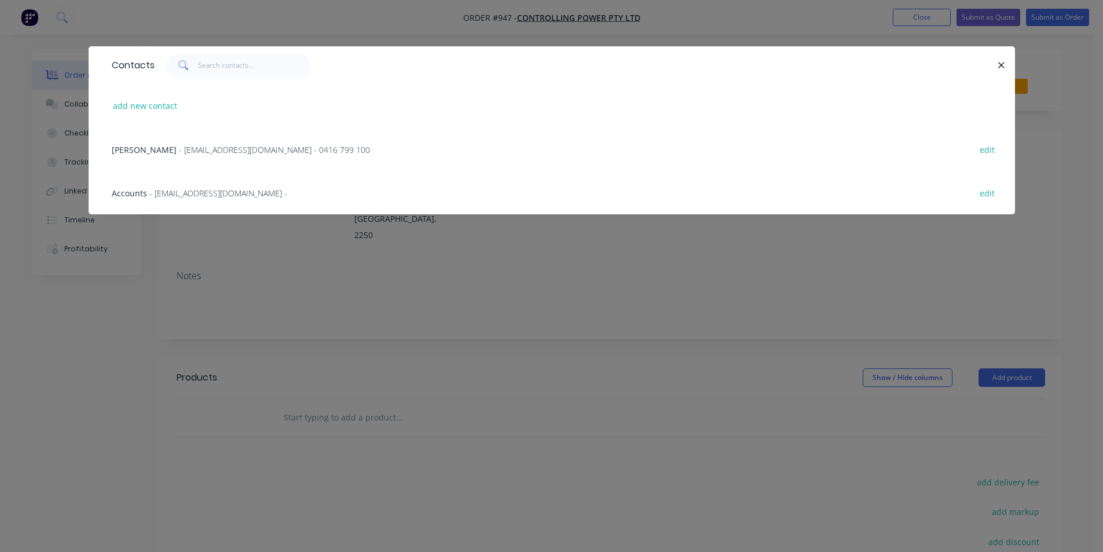
click at [261, 154] on span "- production@controllingpower.com.au - 0416 799 100" at bounding box center [274, 149] width 191 height 11
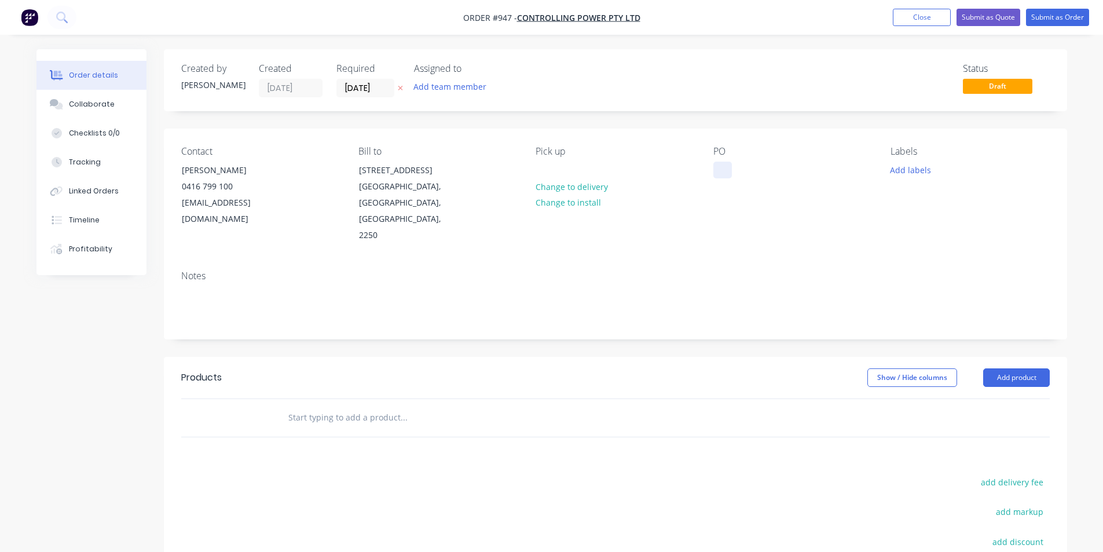
click at [721, 166] on div at bounding box center [722, 170] width 19 height 17
click at [894, 178] on div "Labels Add labels" at bounding box center [969, 195] width 159 height 98
click at [913, 171] on button "Add labels" at bounding box center [910, 170] width 53 height 16
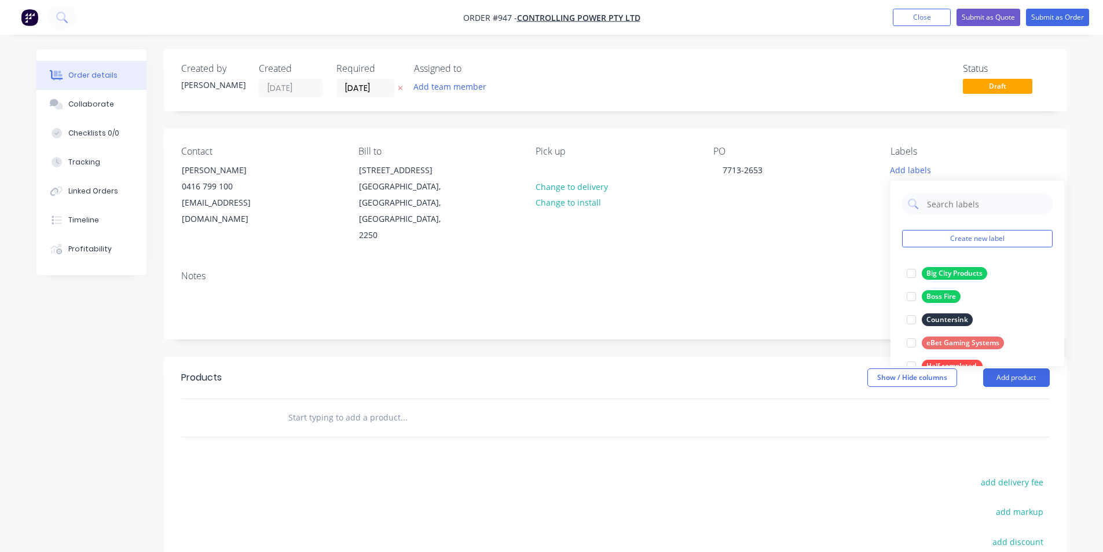
scroll to position [324, 0]
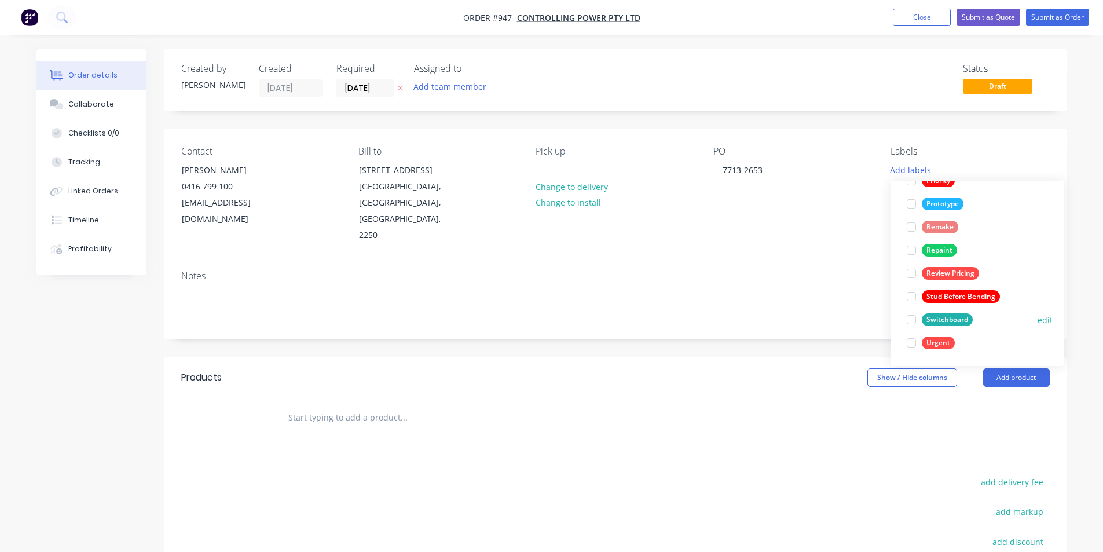
click at [928, 324] on div "Switchboard" at bounding box center [947, 319] width 51 height 13
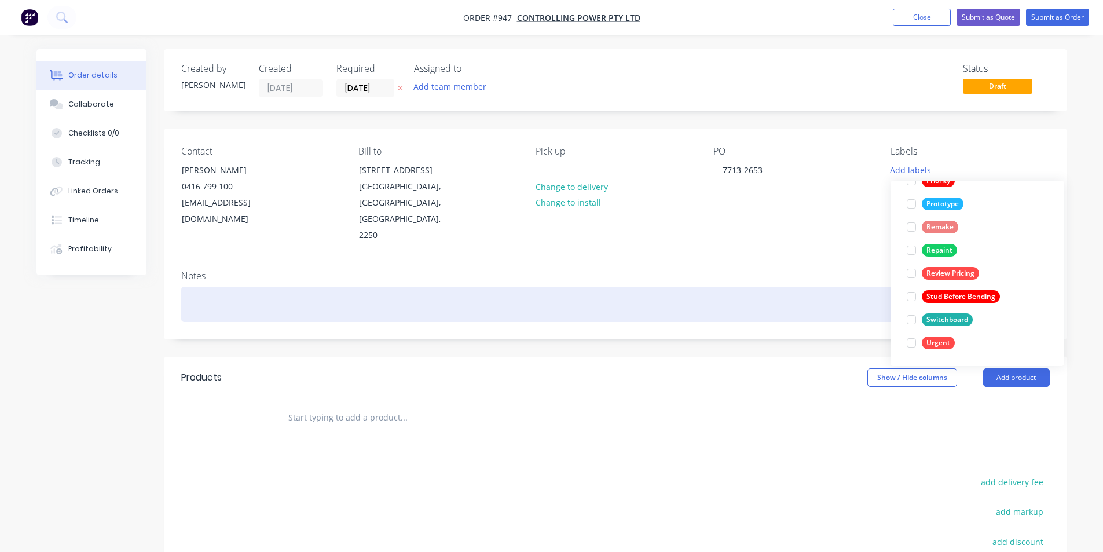
scroll to position [0, 0]
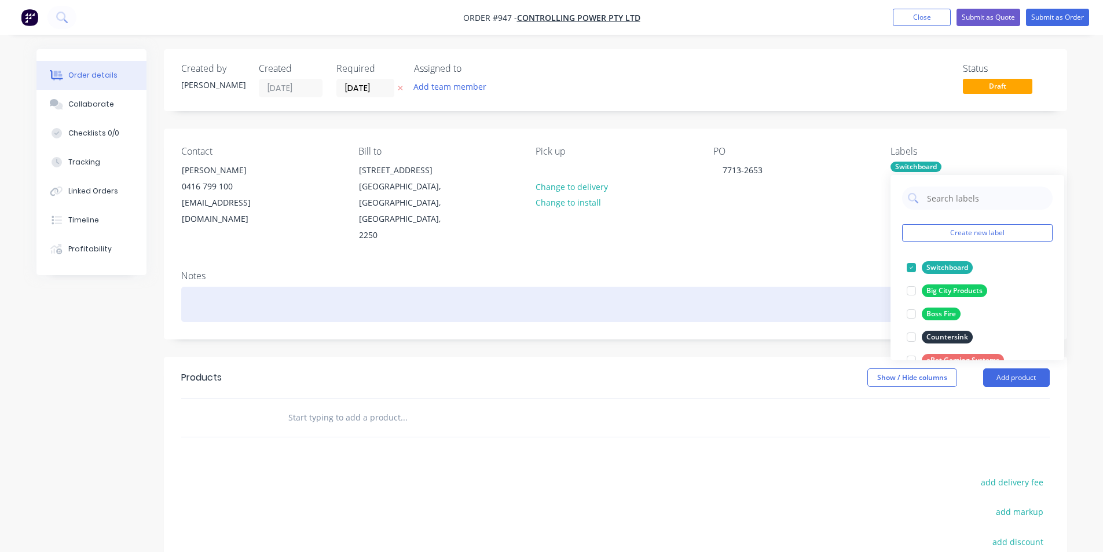
click at [699, 291] on div at bounding box center [615, 304] width 868 height 35
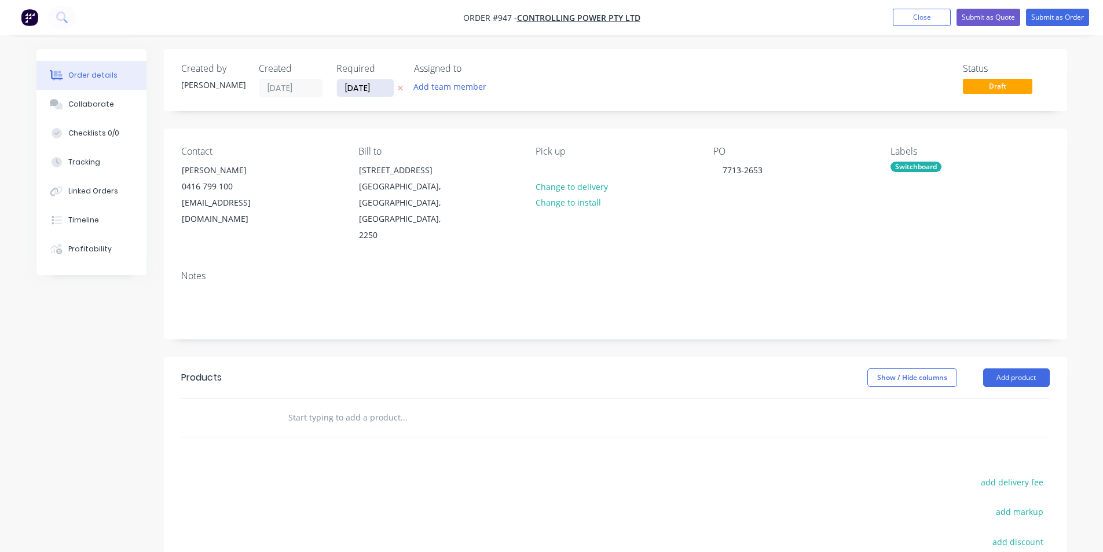
click at [354, 88] on input "[DATE]" at bounding box center [365, 87] width 57 height 17
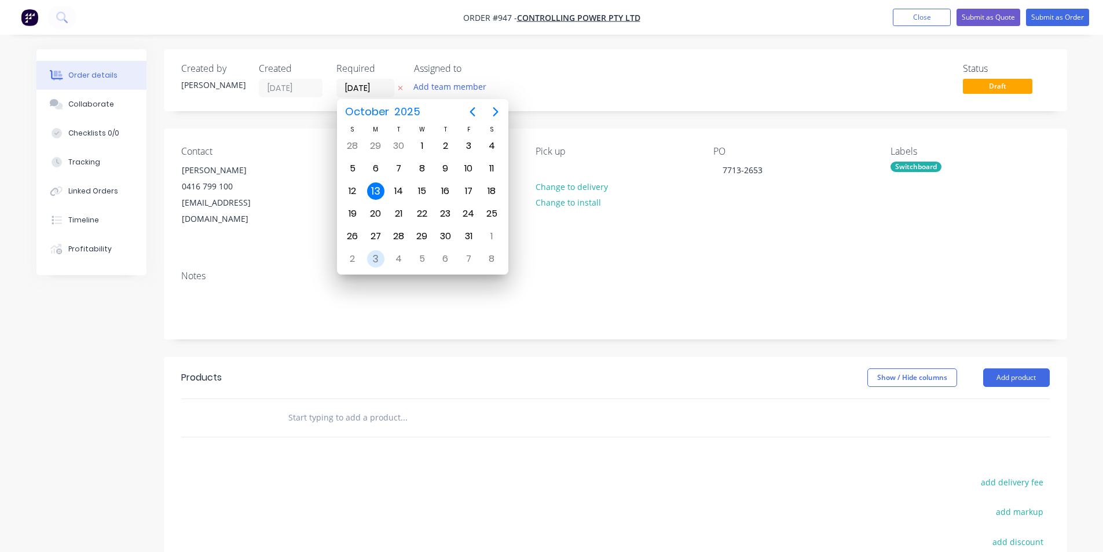
click at [373, 260] on div "3" at bounding box center [375, 258] width 17 height 17
type input "03/11/25"
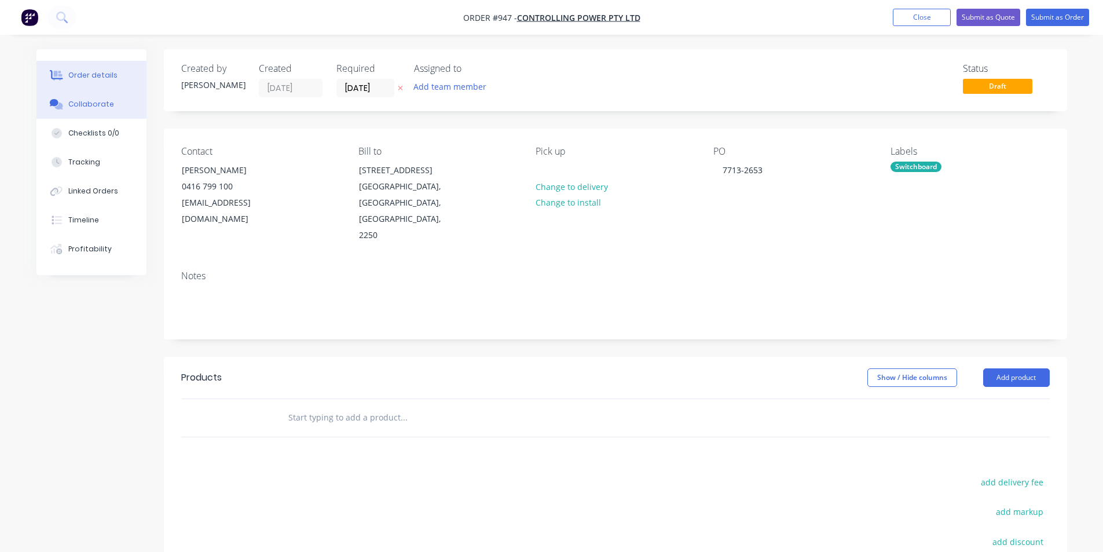
click at [87, 98] on button "Collaborate" at bounding box center [91, 104] width 110 height 29
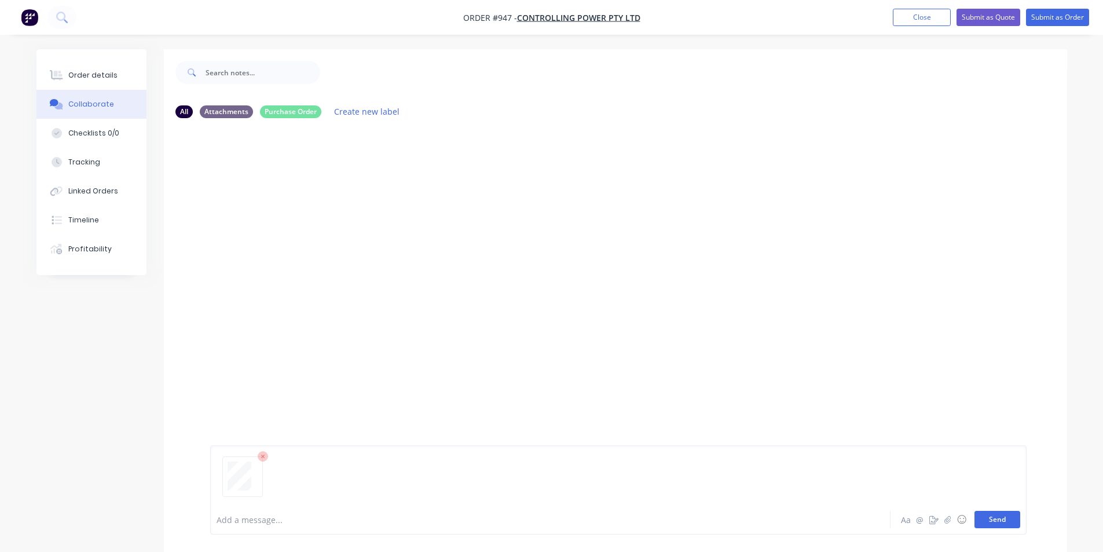
click at [1005, 515] on button "Send" at bounding box center [997, 519] width 46 height 17
click at [92, 78] on div "Order details" at bounding box center [92, 75] width 49 height 10
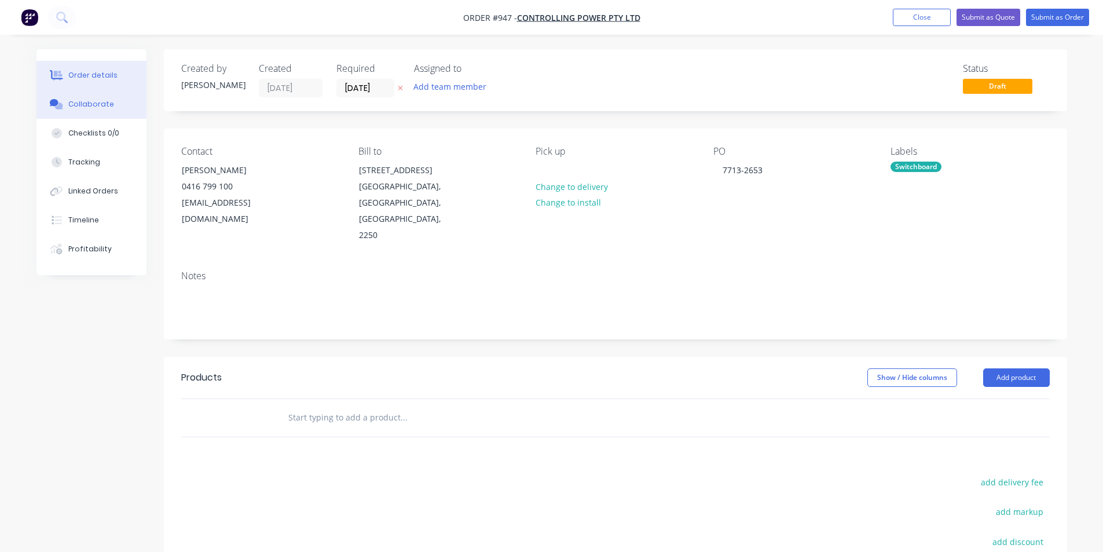
click at [83, 102] on div "Collaborate" at bounding box center [91, 104] width 46 height 10
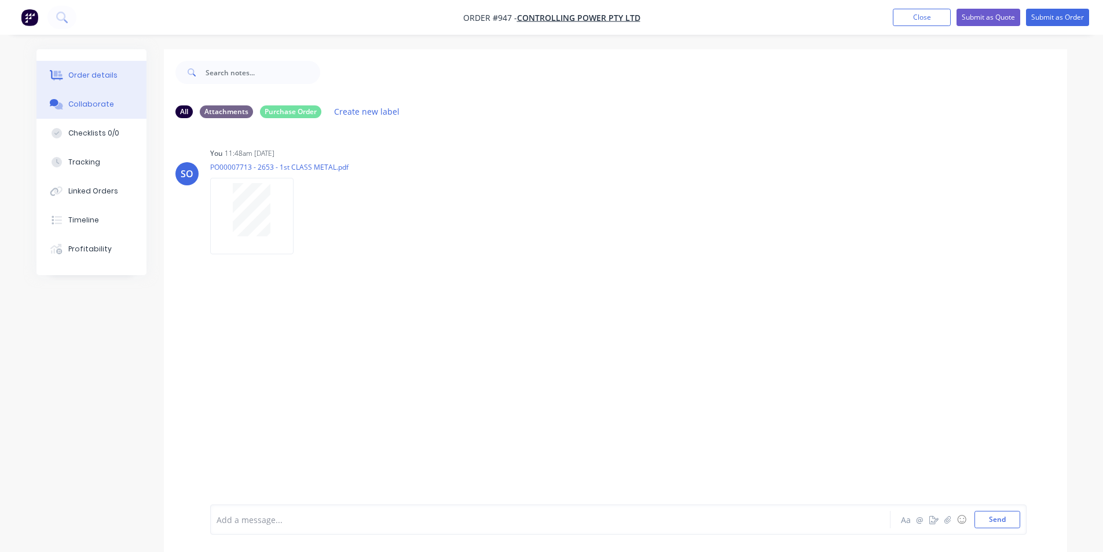
click at [86, 81] on button "Order details" at bounding box center [91, 75] width 110 height 29
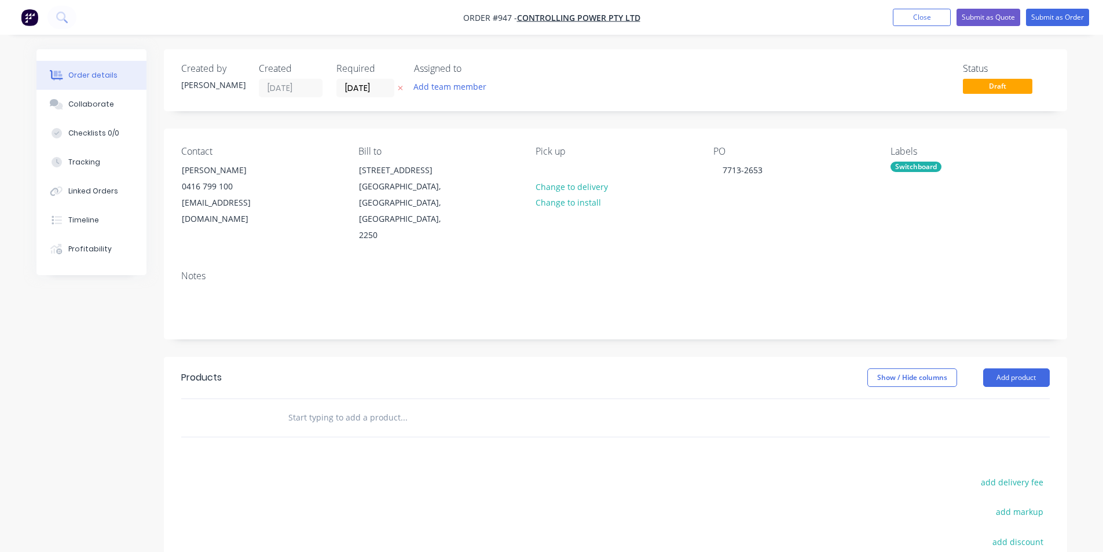
click at [401, 406] on input "text" at bounding box center [404, 417] width 232 height 23
paste input "2653 - MDB CUSTOM ESCUTCHEONS"
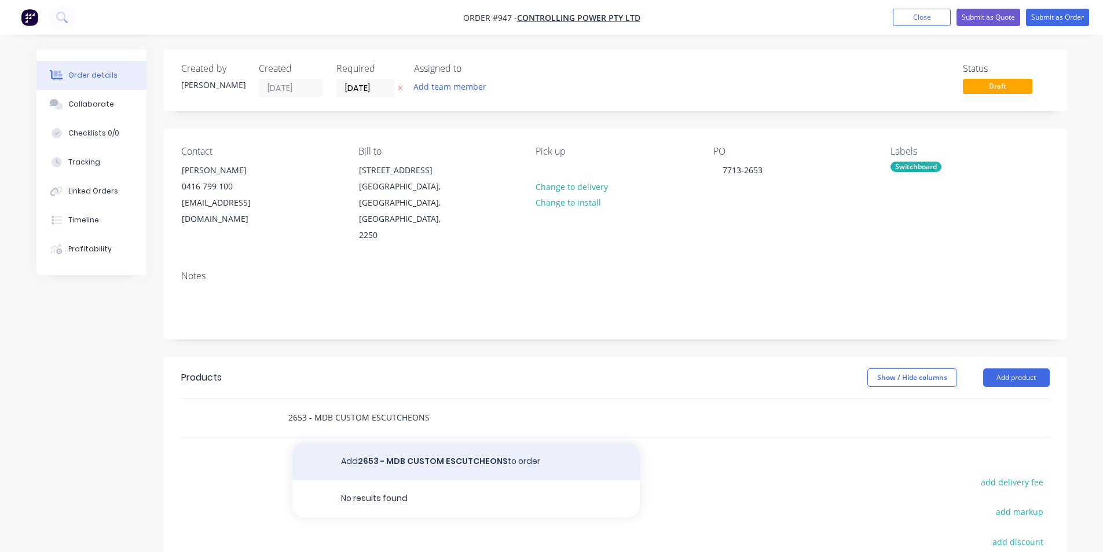
type input "2653 - MDB CUSTOM ESCUTCHEONS"
click at [442, 443] on button "Add 2653 - MDB CUSTOM ESCUTCHEONS to order" at bounding box center [465, 461] width 347 height 37
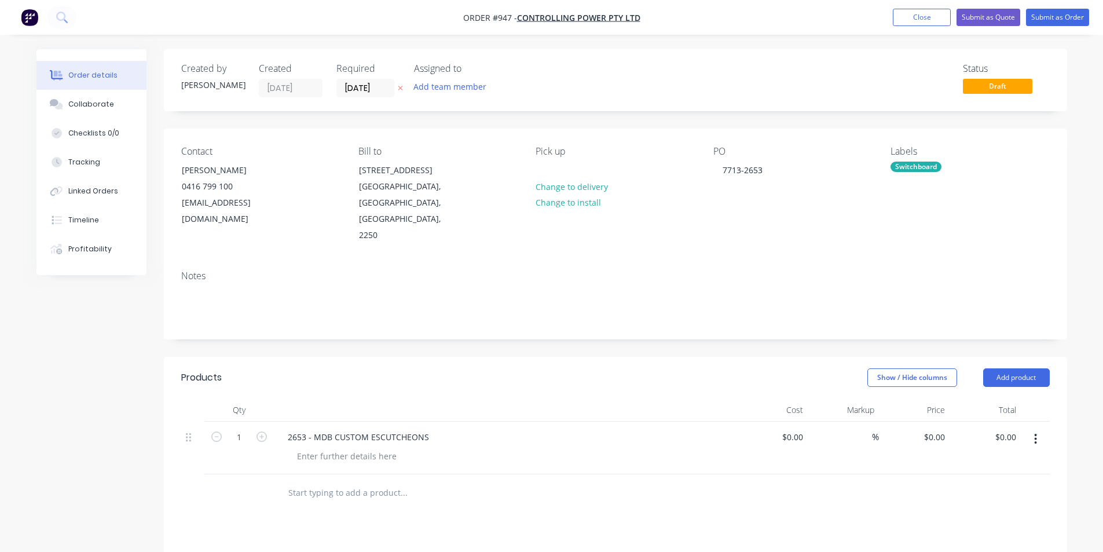
click at [479, 357] on header "Products Show / Hide columns Add product" at bounding box center [615, 378] width 903 height 42
click at [361, 448] on div at bounding box center [347, 456] width 118 height 17
type input "$0.00"
type input "0.00"
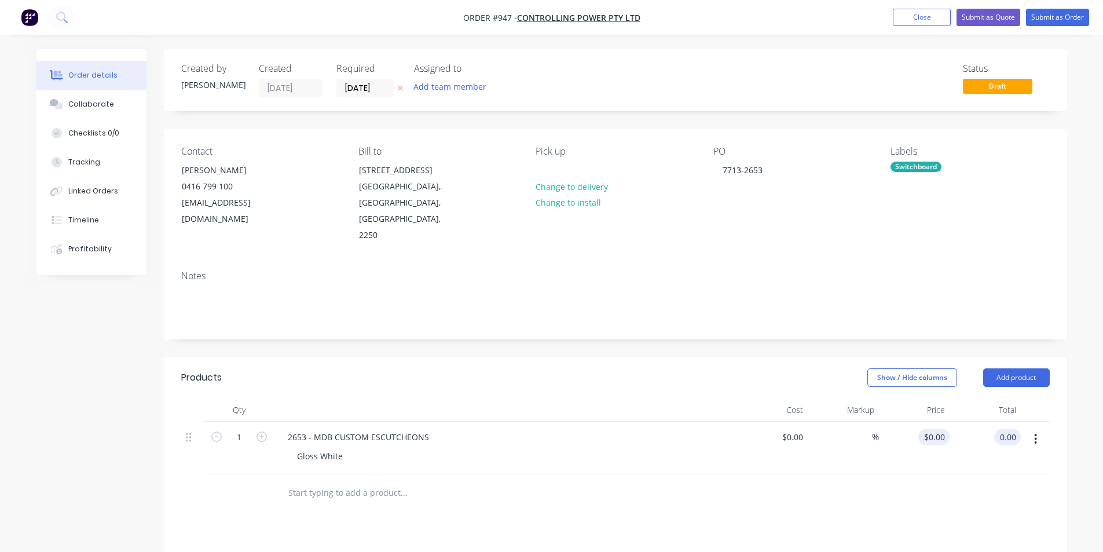
type input "0"
type input "$0.00"
click at [930, 425] on div "0 $0.00" at bounding box center [914, 448] width 71 height 53
type input "$155.00"
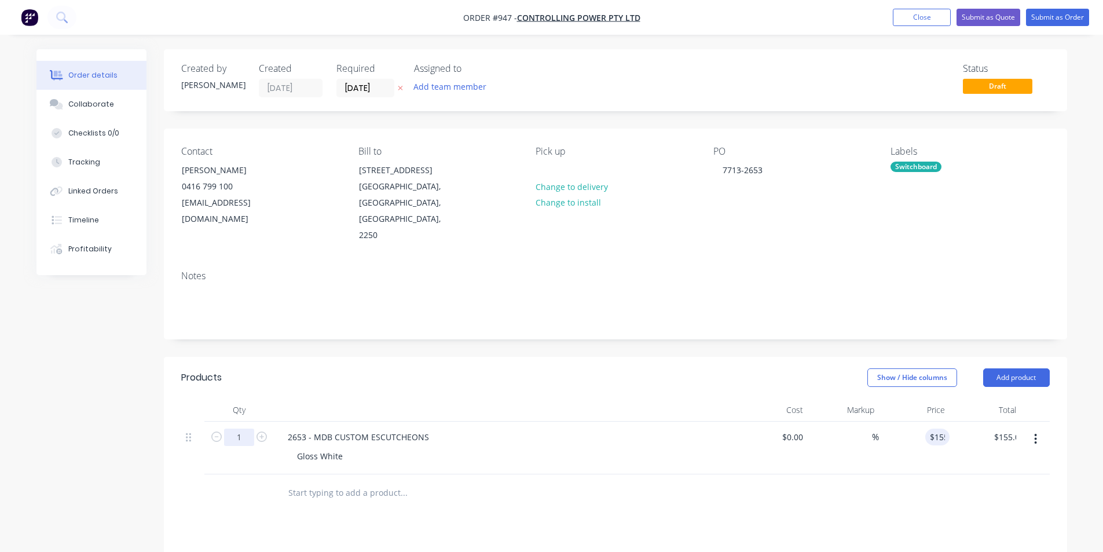
click at [239, 428] on input "1" at bounding box center [239, 436] width 30 height 17
type input "3"
type input "$465.00"
click at [331, 379] on header "Products Show / Hide columns Add product" at bounding box center [615, 378] width 903 height 42
click at [990, 368] on button "Add product" at bounding box center [1016, 377] width 67 height 19
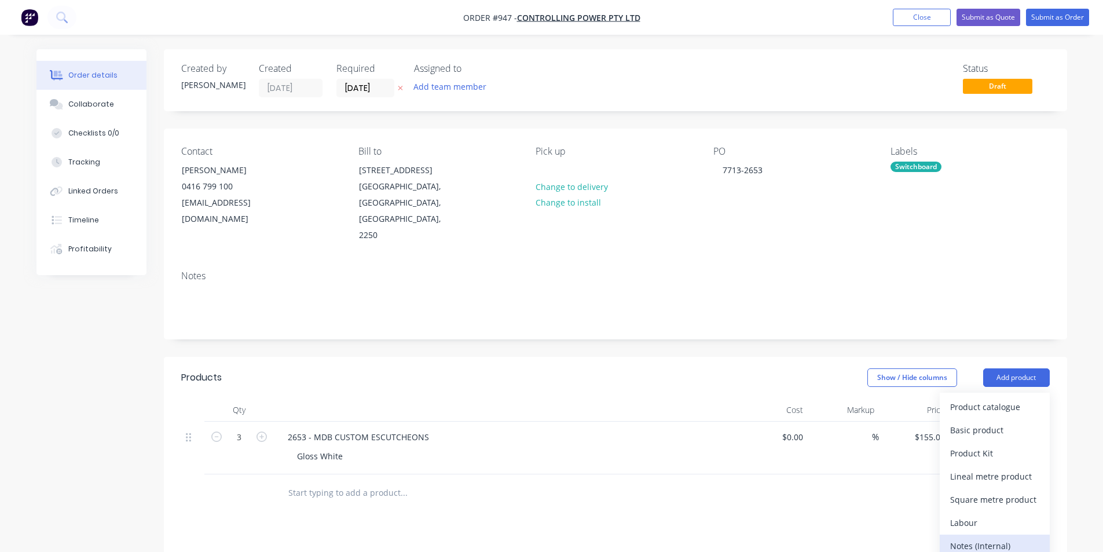
click at [1036, 537] on div "Notes (Internal)" at bounding box center [994, 545] width 89 height 17
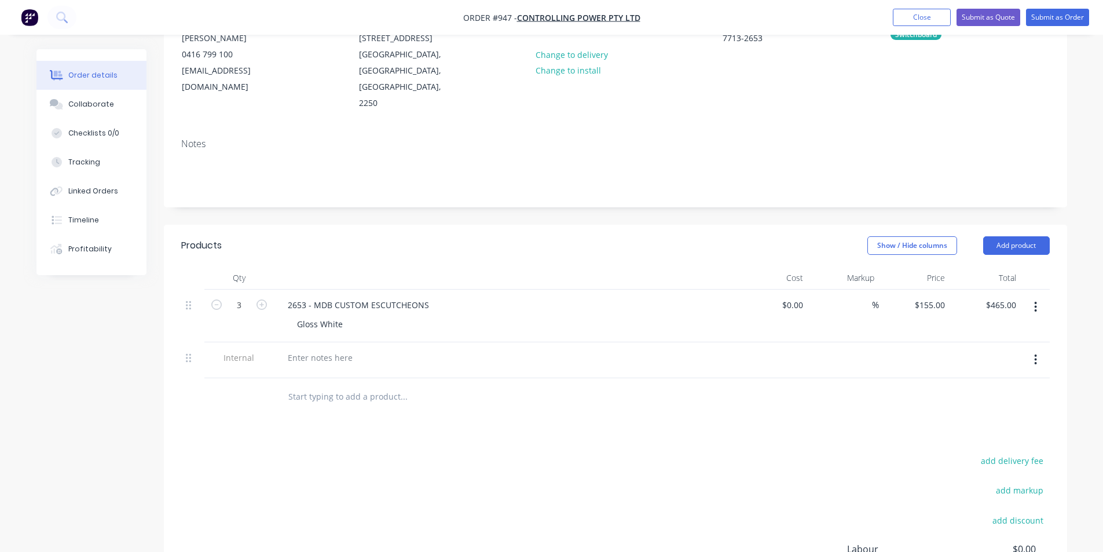
scroll to position [155, 0]
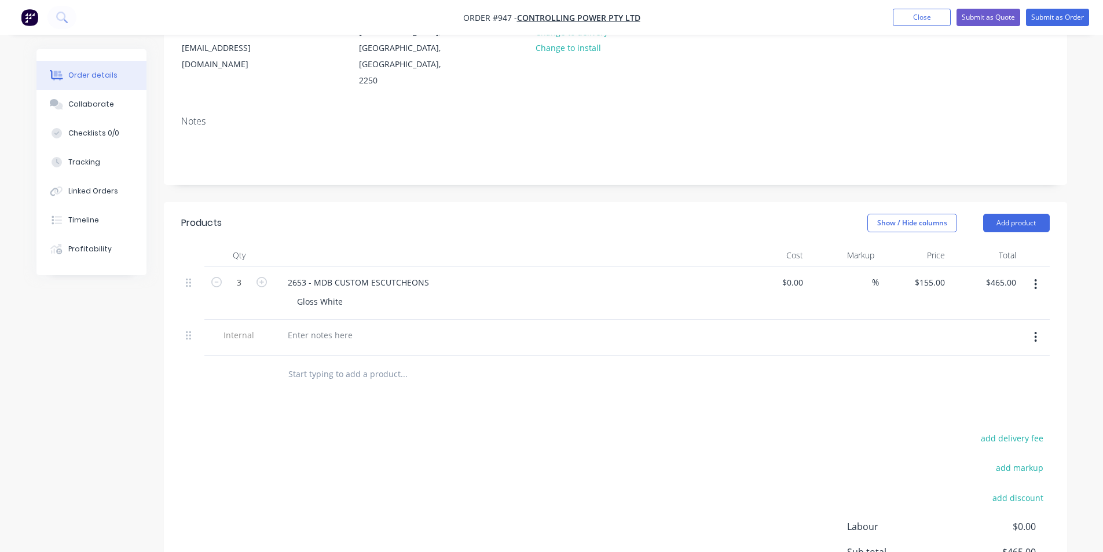
click at [313, 338] on div at bounding box center [505, 338] width 463 height 36
click at [310, 327] on div at bounding box center [319, 335] width 83 height 17
drag, startPoint x: 398, startPoint y: 184, endPoint x: 47, endPoint y: 189, distance: 350.9
click at [356, 186] on div "Created by Shane Created 13/10/25 Required 03/11/25 Assigned to Add team member…" at bounding box center [615, 283] width 903 height 776
click at [70, 107] on div "Collaborate" at bounding box center [91, 104] width 46 height 10
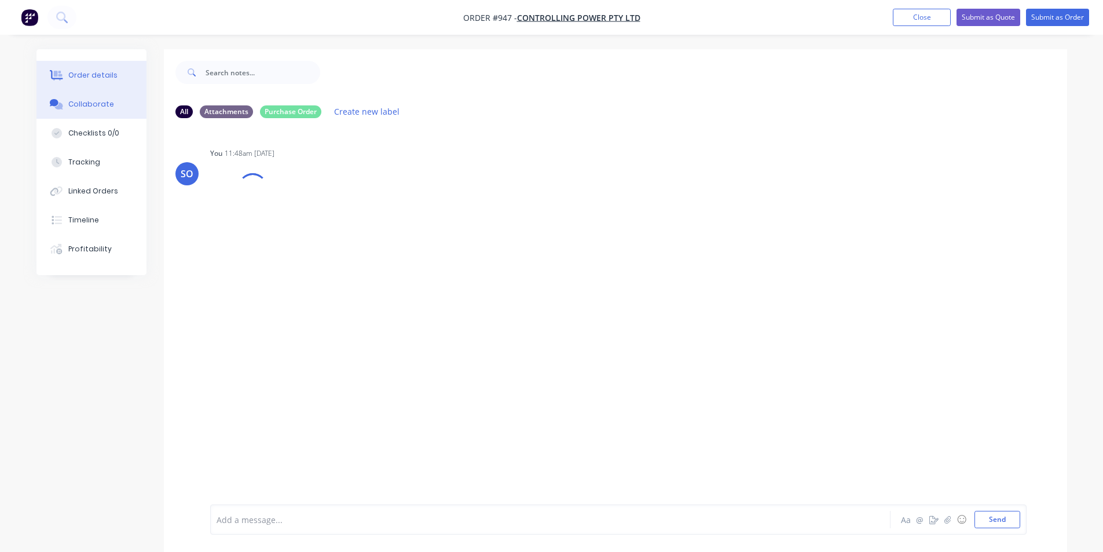
click at [76, 83] on button "Order details" at bounding box center [91, 75] width 110 height 29
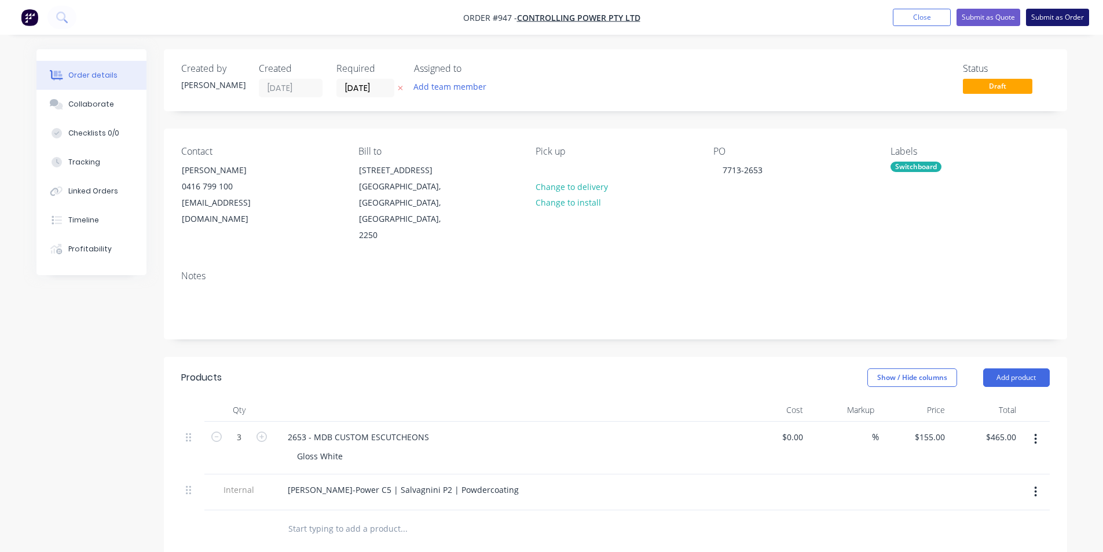
click at [1046, 19] on button "Submit as Order" at bounding box center [1057, 17] width 63 height 17
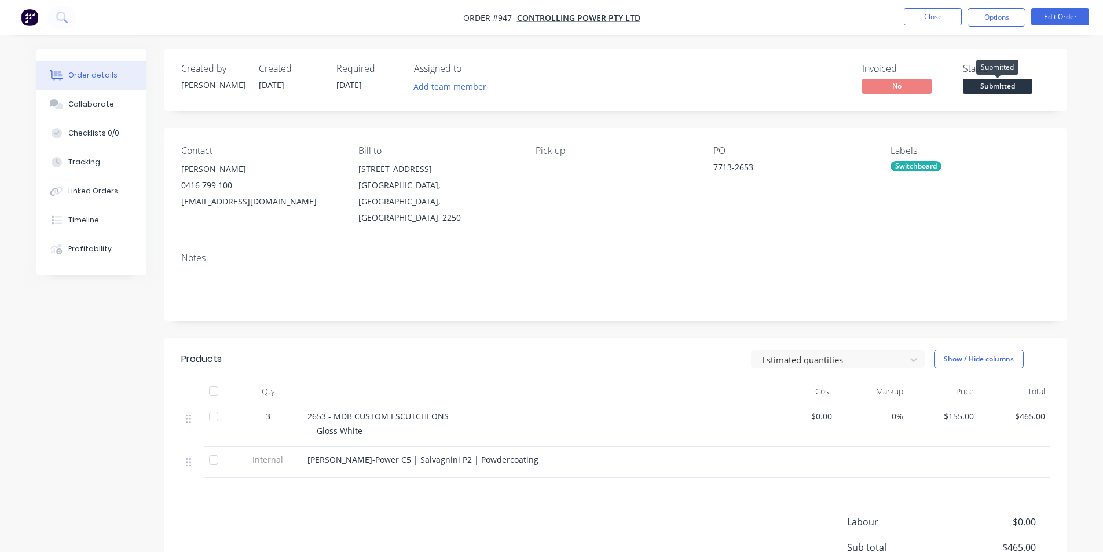
click at [1017, 89] on span "Submitted" at bounding box center [997, 86] width 69 height 14
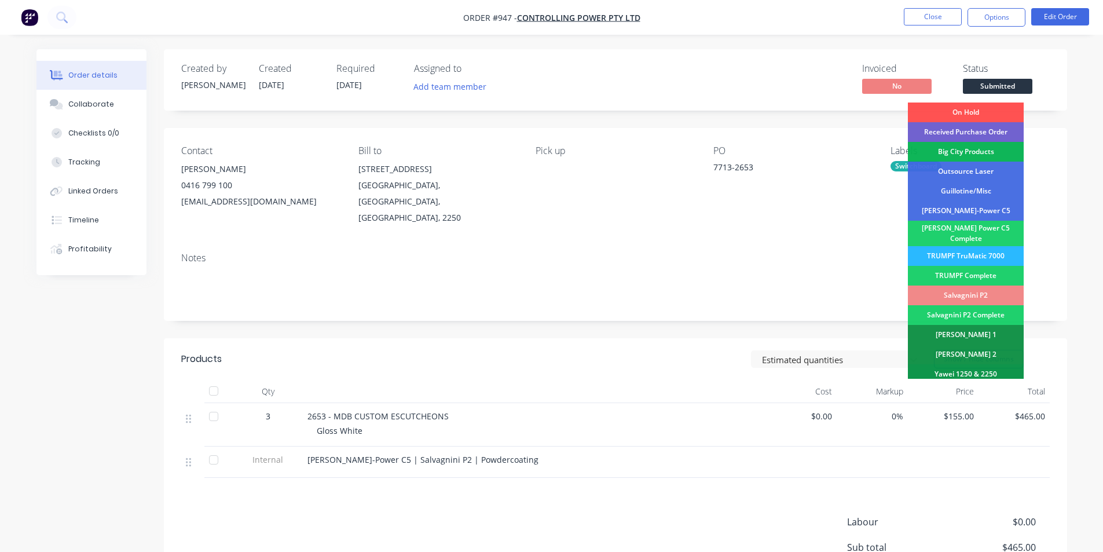
drag, startPoint x: 998, startPoint y: 130, endPoint x: 995, endPoint y: 116, distance: 14.8
click at [997, 129] on div "Received Purchase Order" at bounding box center [966, 132] width 116 height 20
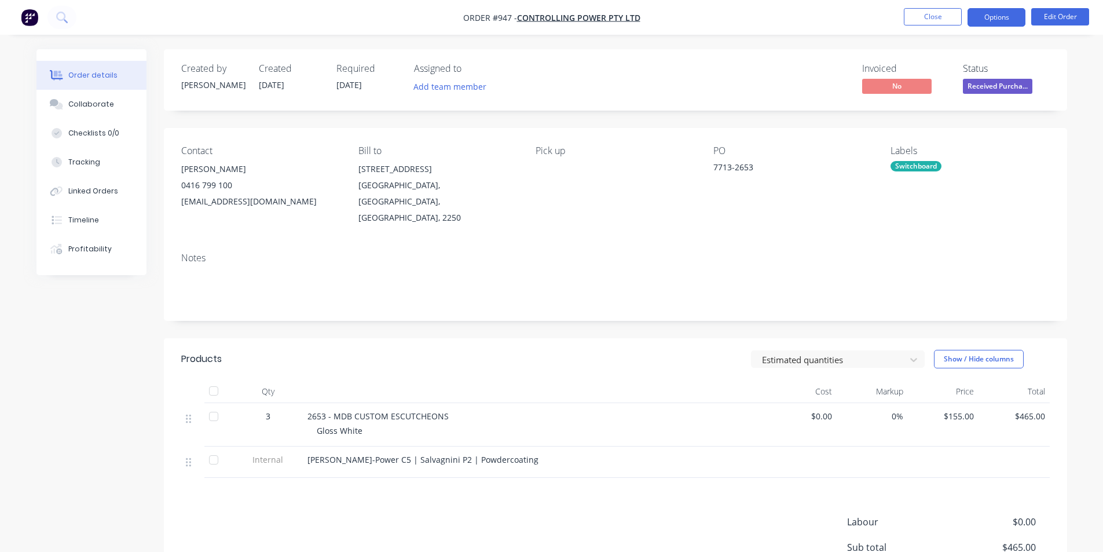
click at [1000, 20] on button "Options" at bounding box center [996, 17] width 58 height 19
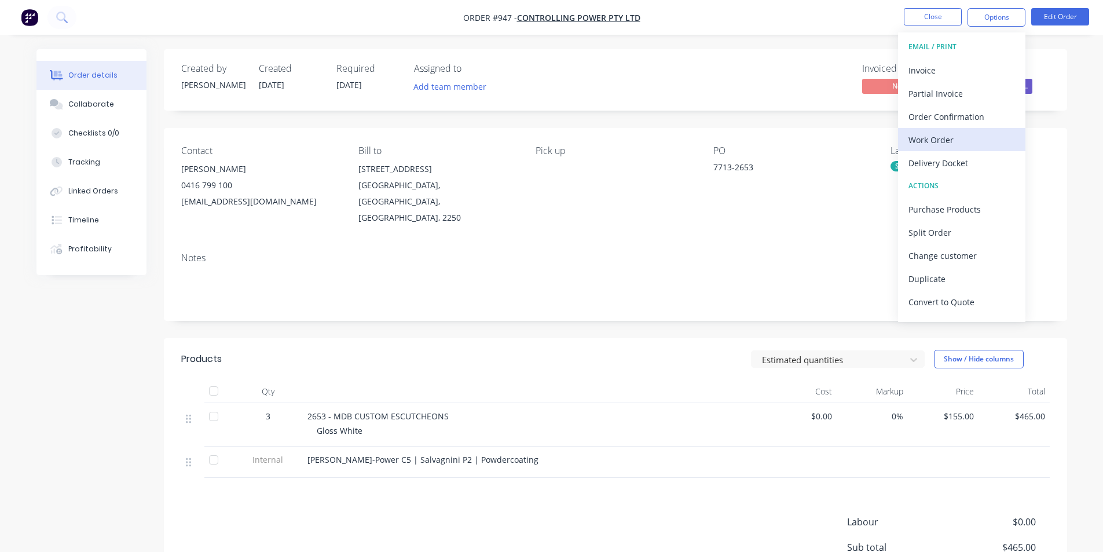
click at [979, 139] on div "Work Order" at bounding box center [961, 139] width 107 height 17
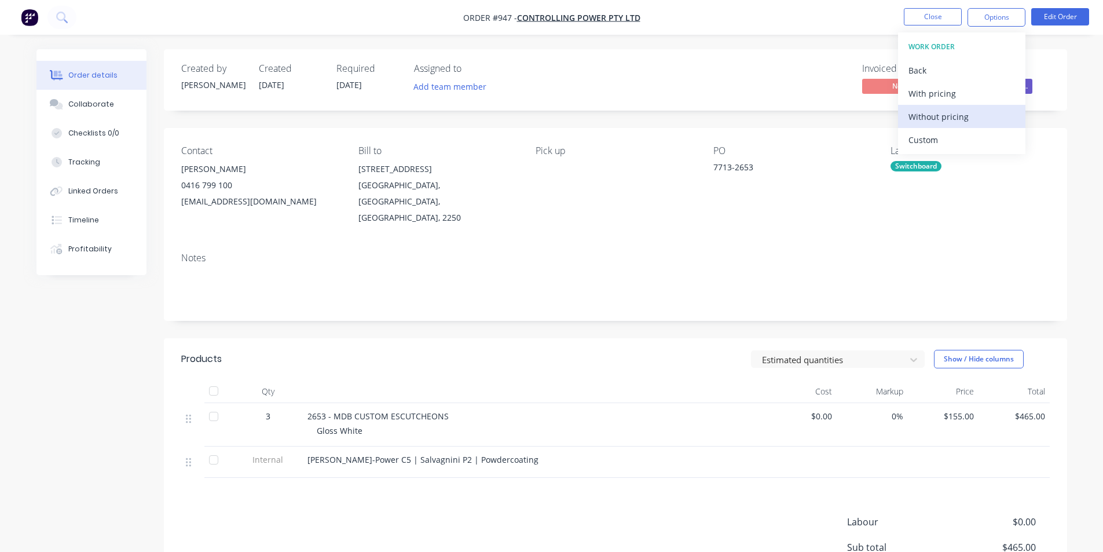
click at [959, 120] on div "Without pricing" at bounding box center [961, 116] width 107 height 17
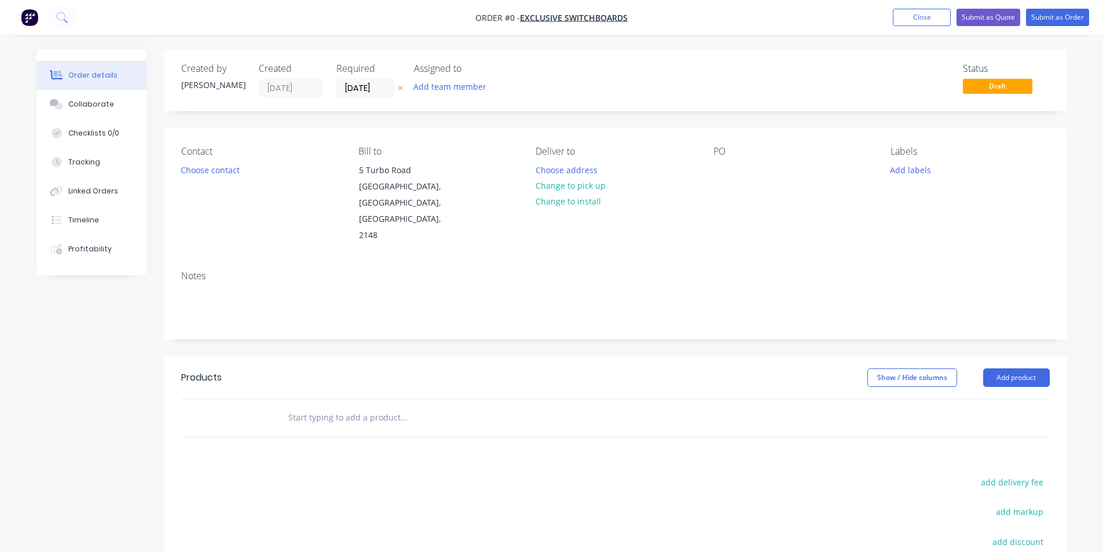
drag, startPoint x: 914, startPoint y: 20, endPoint x: 884, endPoint y: 28, distance: 31.0
click at [914, 21] on button "Close" at bounding box center [922, 17] width 58 height 17
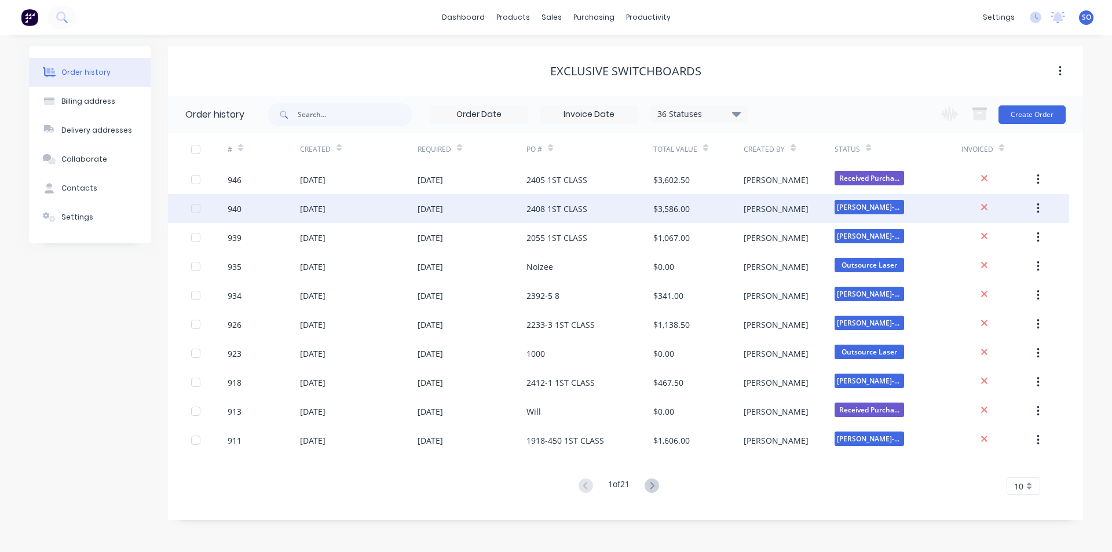
click at [309, 219] on div "[DATE]" at bounding box center [359, 208] width 118 height 29
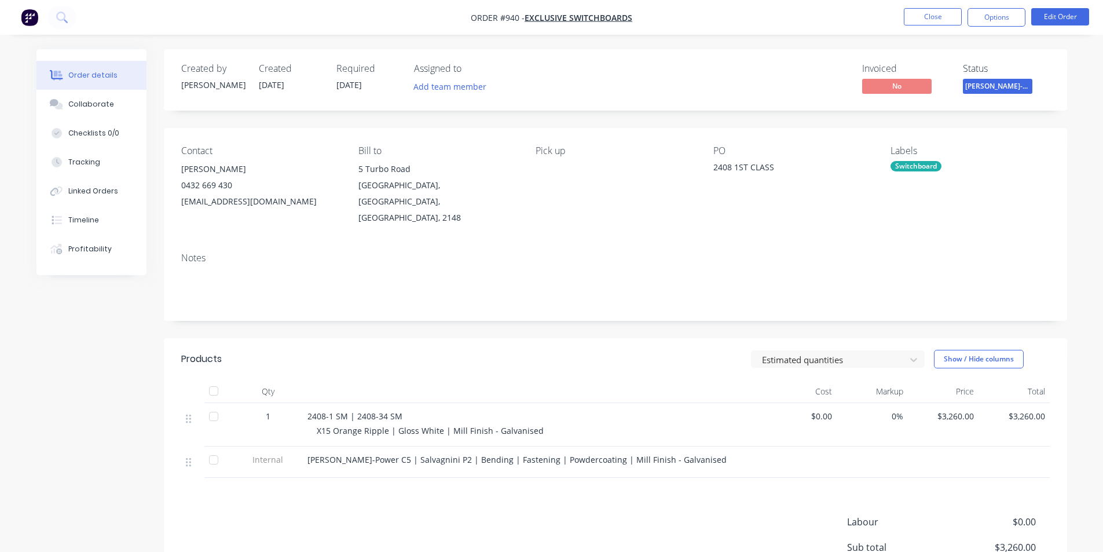
click at [1012, 83] on span "[PERSON_NAME]-Power C5" at bounding box center [997, 86] width 69 height 14
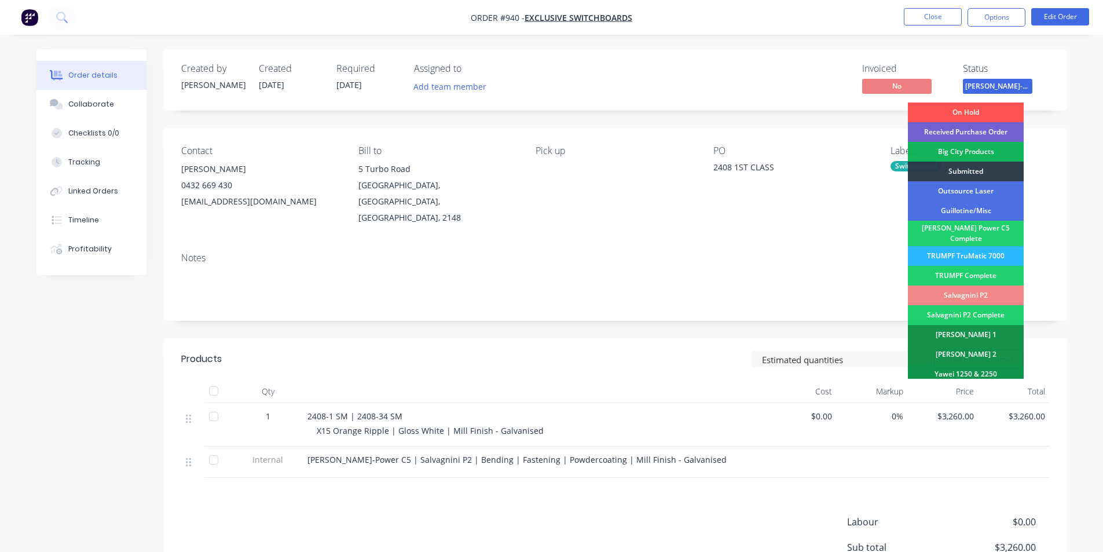
drag, startPoint x: 842, startPoint y: 117, endPoint x: 875, endPoint y: 87, distance: 44.2
click at [842, 116] on div "Created by [PERSON_NAME] Created [DATE] Required [DATE] Assigned to Add team me…" at bounding box center [615, 357] width 903 height 617
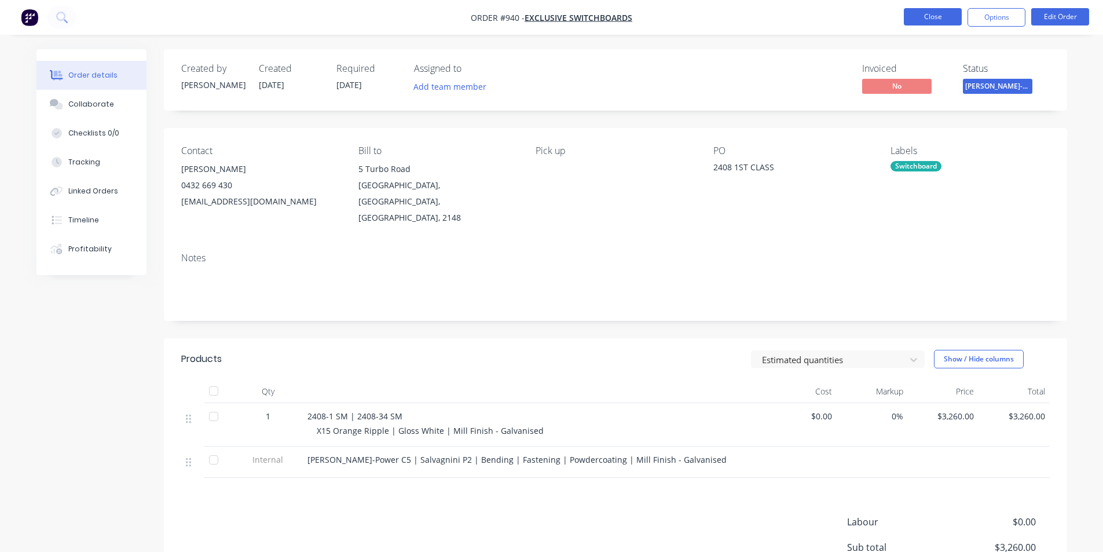
click at [945, 21] on button "Close" at bounding box center [933, 16] width 58 height 17
